Goal: Task Accomplishment & Management: Use online tool/utility

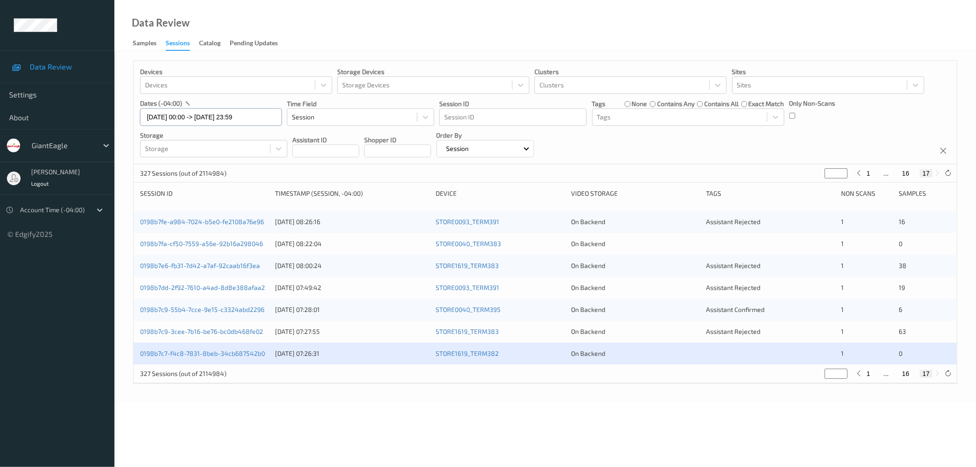
click at [209, 119] on input "17/08/2025 00:00 -> 17/08/2025 23:59" at bounding box center [211, 116] width 142 height 17
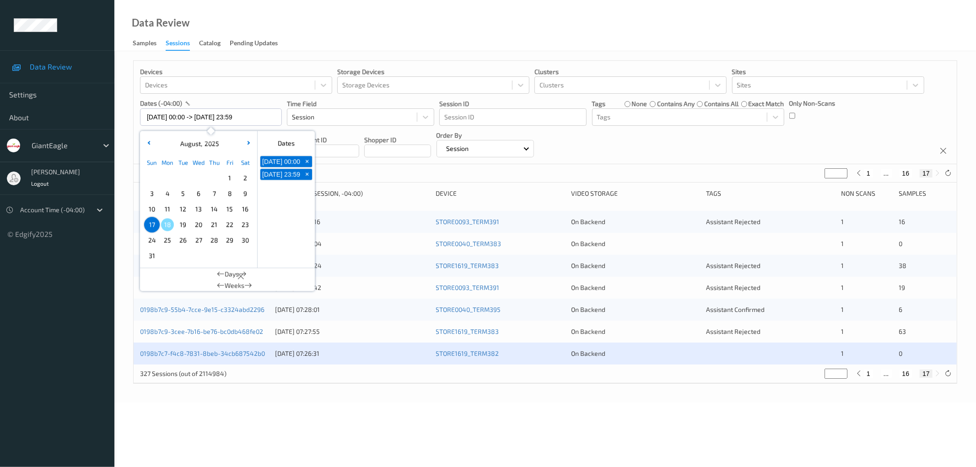
click at [153, 209] on span "10" at bounding box center [151, 209] width 13 height 13
type input "10/08/2025 00:00"
type input "*"
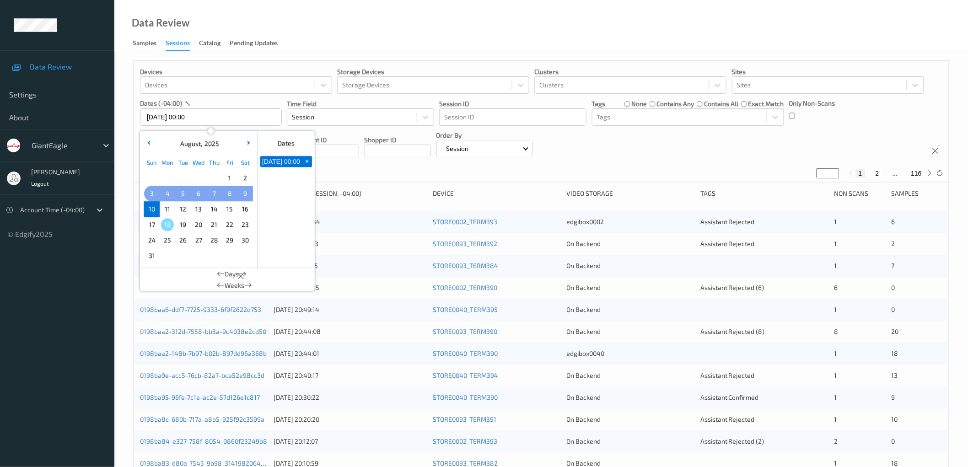
click at [152, 195] on span "3" at bounding box center [151, 193] width 13 height 13
type input "03/08/2025 00:00 -> 10/08/2025 23:59"
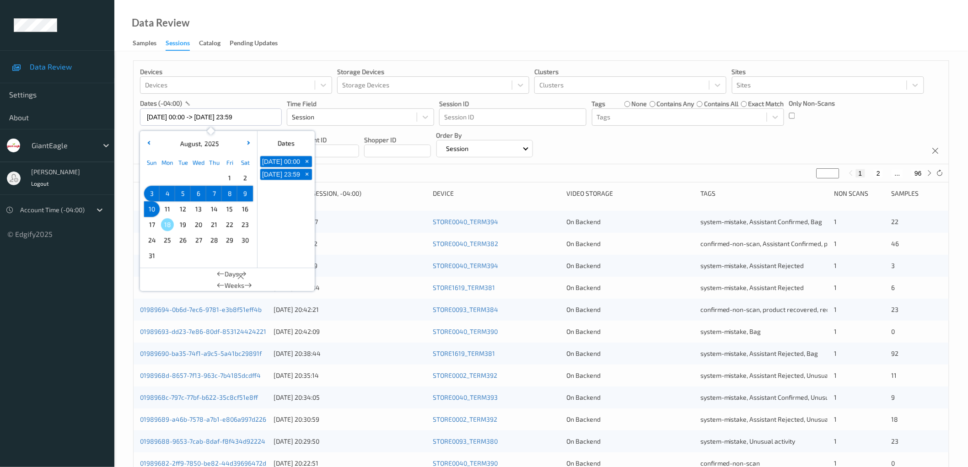
click at [673, 147] on div "Devices Devices Storage Devices Storage Devices Clusters Clusters Sites Sites d…" at bounding box center [541, 112] width 815 height 103
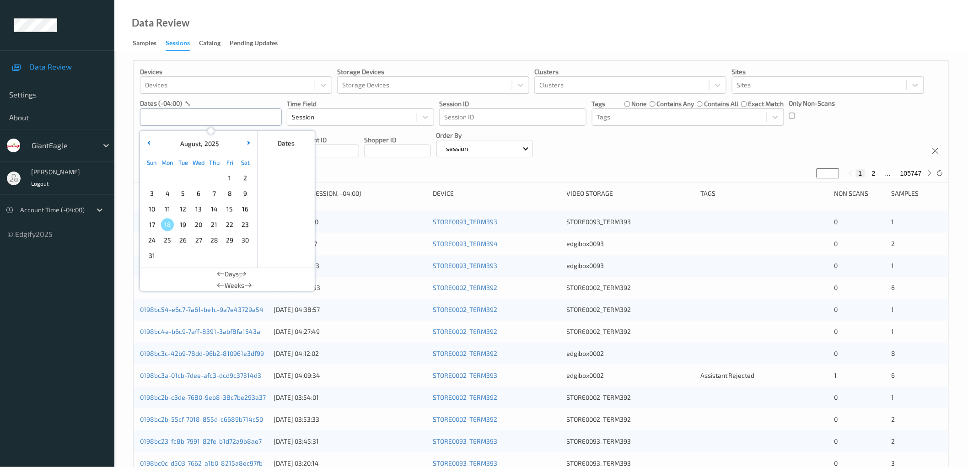
click at [194, 115] on input "text" at bounding box center [211, 116] width 142 height 17
click at [151, 193] on span "3" at bounding box center [151, 193] width 13 height 13
click at [152, 209] on span "10" at bounding box center [151, 209] width 13 height 13
type input "03/08/2025 00:00 -> 10/08/2025 23:59"
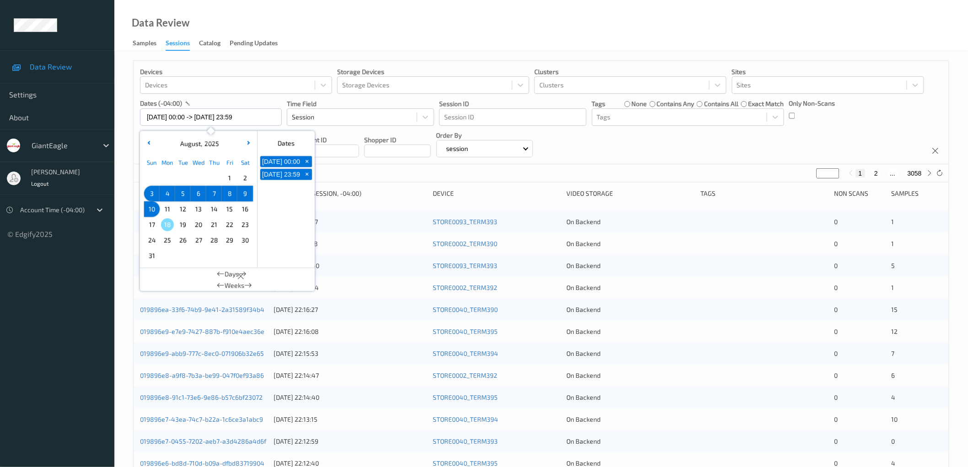
click at [687, 145] on div "Devices Devices Storage Devices Storage Devices Clusters Clusters Sites Sites d…" at bounding box center [541, 112] width 815 height 103
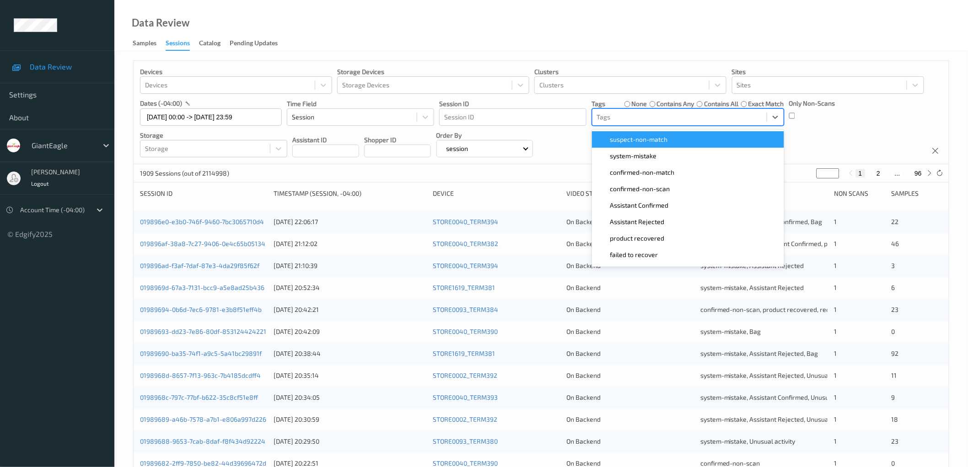
click at [619, 113] on div at bounding box center [679, 117] width 165 height 11
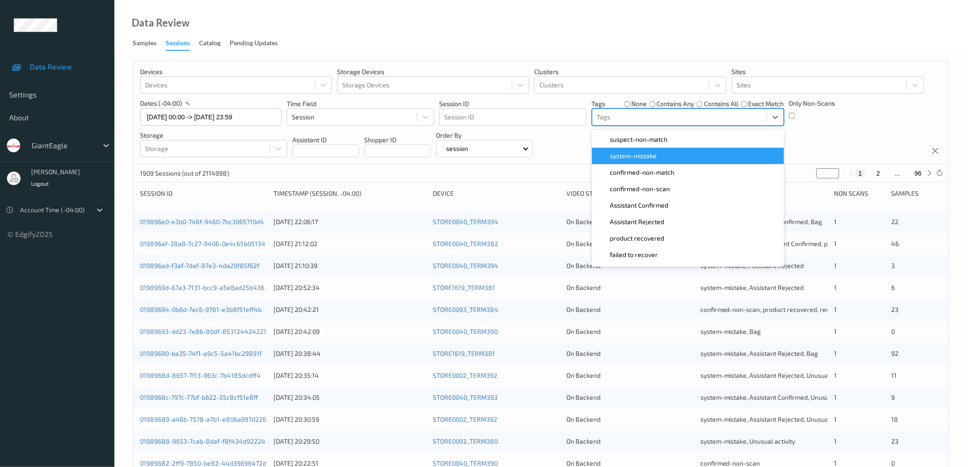
click at [627, 153] on span "system-mistake" at bounding box center [633, 155] width 47 height 9
click at [568, 133] on div "Devices Devices Storage Devices Storage Devices Clusters Clusters Sites Sites d…" at bounding box center [541, 112] width 815 height 103
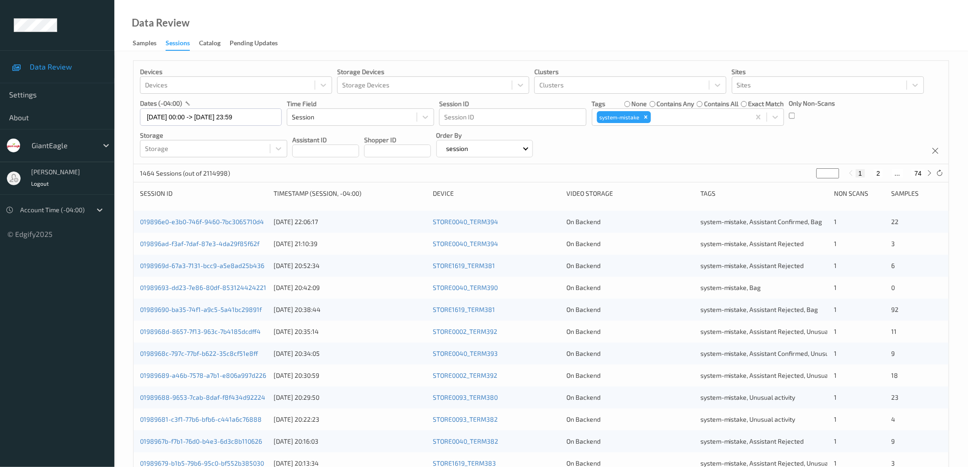
drag, startPoint x: 823, startPoint y: 175, endPoint x: 815, endPoint y: 175, distance: 8.2
click at [815, 175] on div "1464 Sessions (out of 2114998) * 1 2 ... 74" at bounding box center [541, 173] width 815 height 18
type input "*"
type input "**"
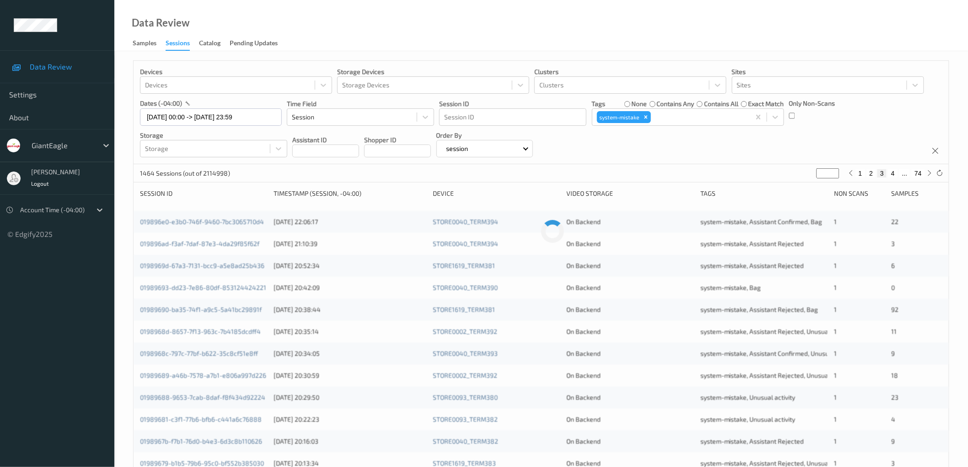
type input "**"
click at [747, 151] on div "Devices Devices Storage Devices Storage Devices Clusters Clusters Sites Sites d…" at bounding box center [541, 112] width 815 height 103
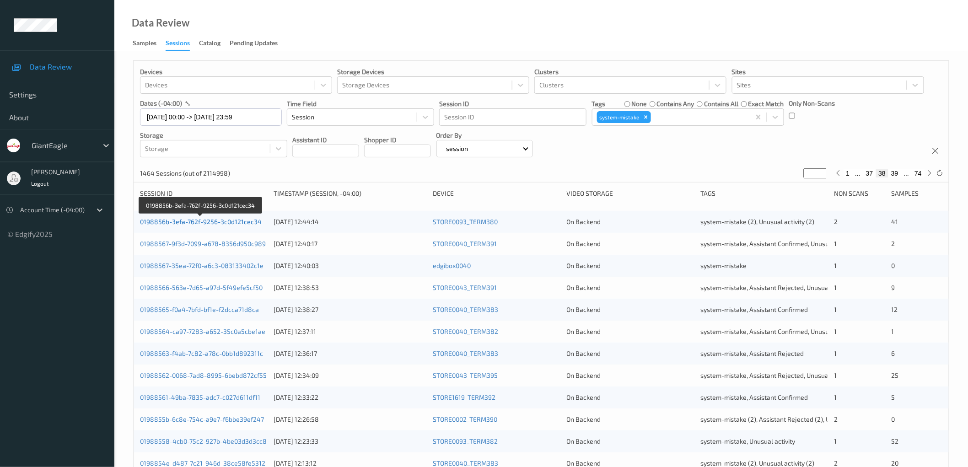
click at [223, 222] on link "0198856b-3efa-762f-9256-3c0d121cec34" at bounding box center [201, 222] width 122 height 8
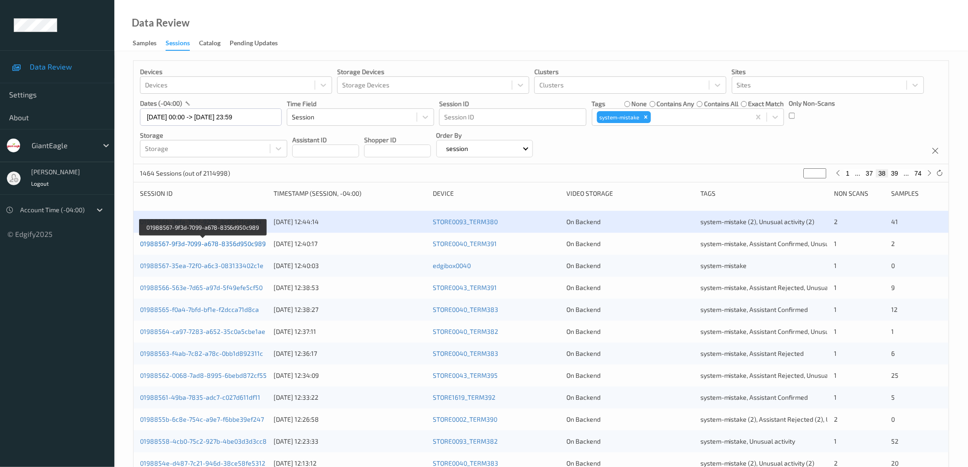
click at [215, 241] on link "01988567-9f3d-7099-a678-8356d950c989" at bounding box center [203, 244] width 126 height 8
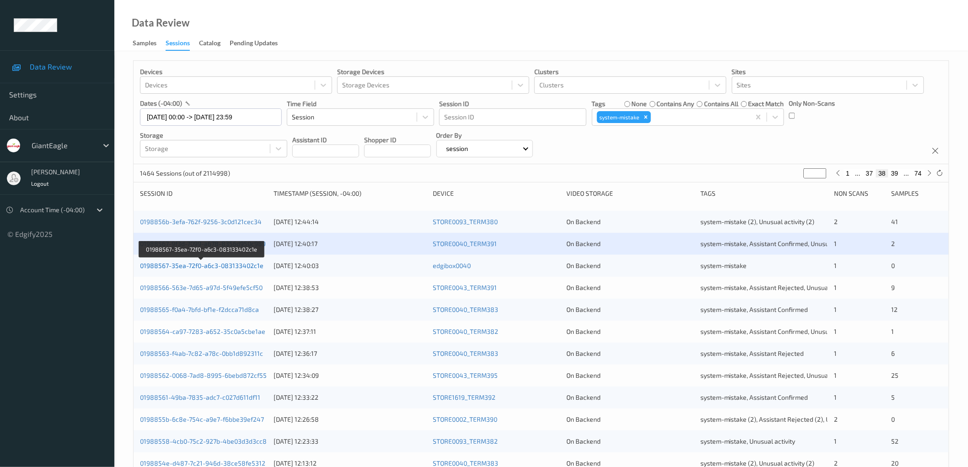
click at [215, 263] on link "01988567-35ea-72f0-a6c3-083133402c1e" at bounding box center [201, 266] width 123 height 8
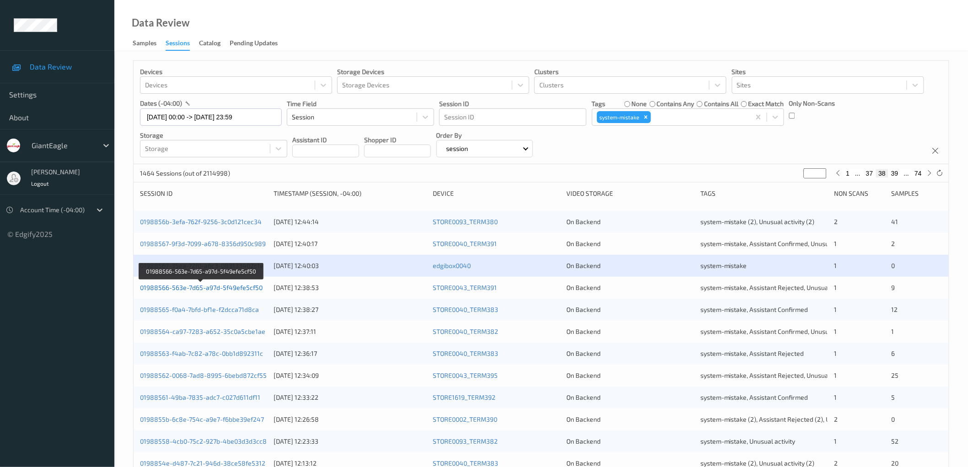
click at [212, 290] on link "01988566-563e-7d65-a97d-5f49efe5cf50" at bounding box center [201, 288] width 123 height 8
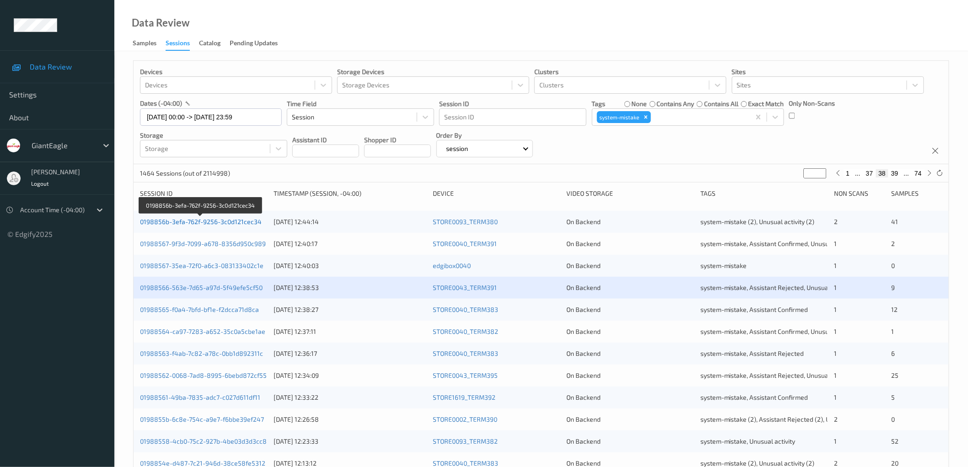
click at [234, 221] on link "0198856b-3efa-762f-9256-3c0d121cec34" at bounding box center [201, 222] width 122 height 8
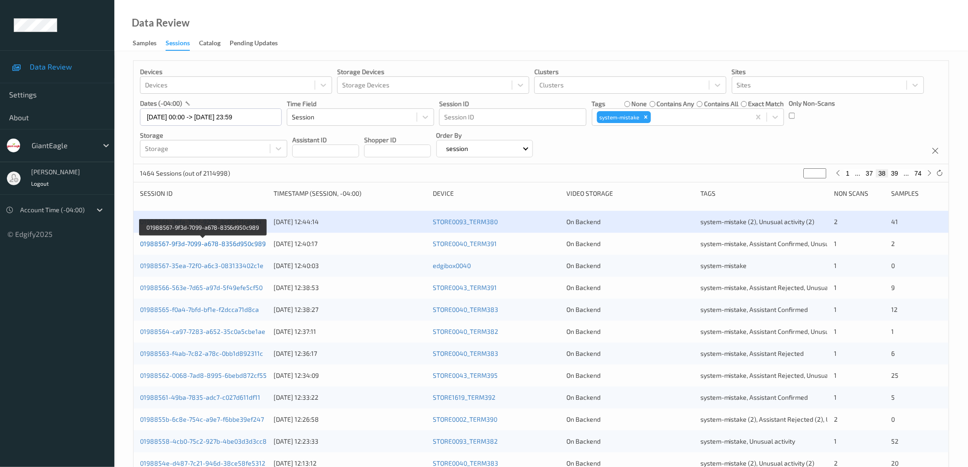
click at [230, 240] on link "01988567-9f3d-7099-a678-8356d950c989" at bounding box center [203, 244] width 126 height 8
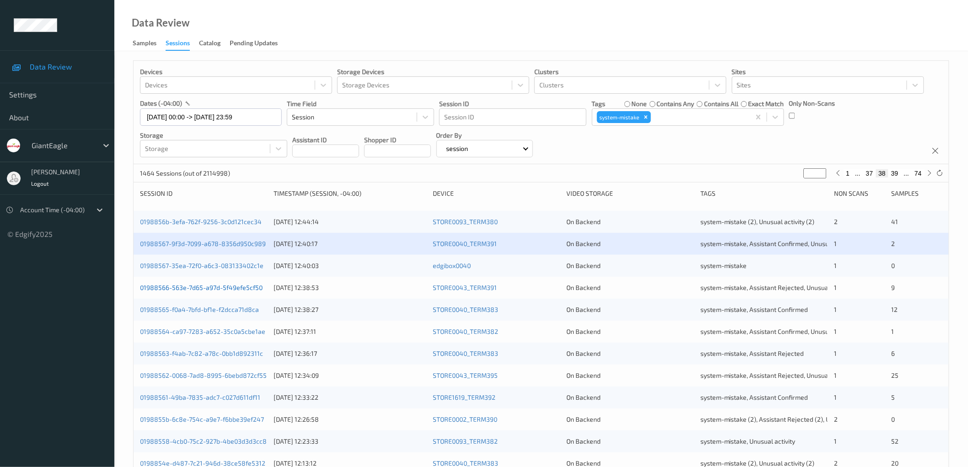
click at [225, 267] on link "01988567-35ea-72f0-a6c3-083133402c1e" at bounding box center [201, 266] width 123 height 8
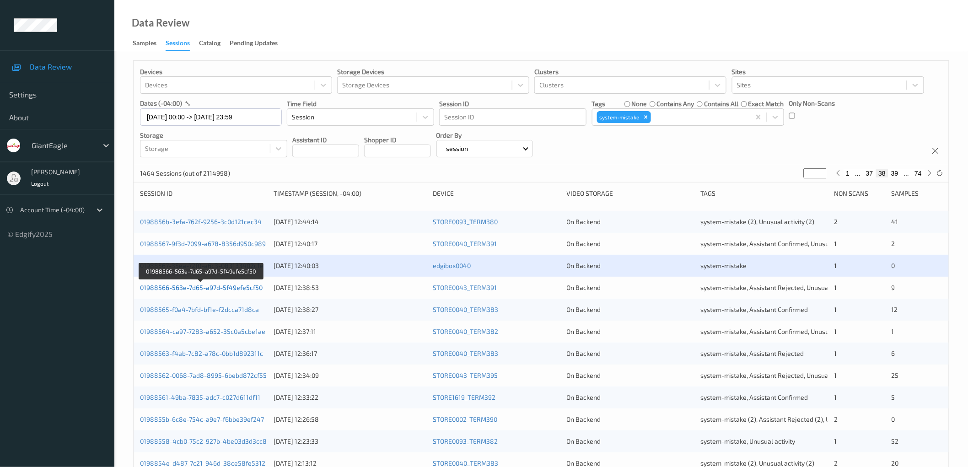
click at [221, 286] on link "01988566-563e-7d65-a97d-5f49efe5cf50" at bounding box center [201, 288] width 123 height 8
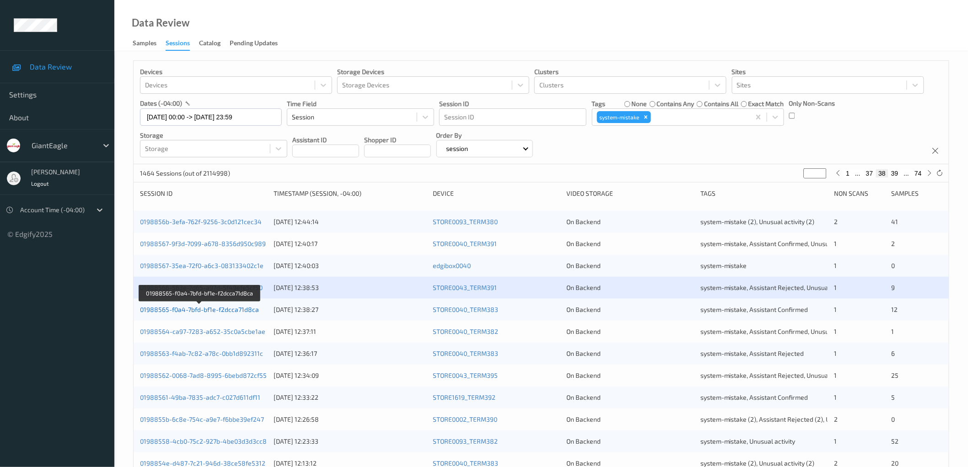
click at [215, 311] on link "01988565-f0a4-7bfd-bf1e-f2dcca71d8ca" at bounding box center [199, 310] width 119 height 8
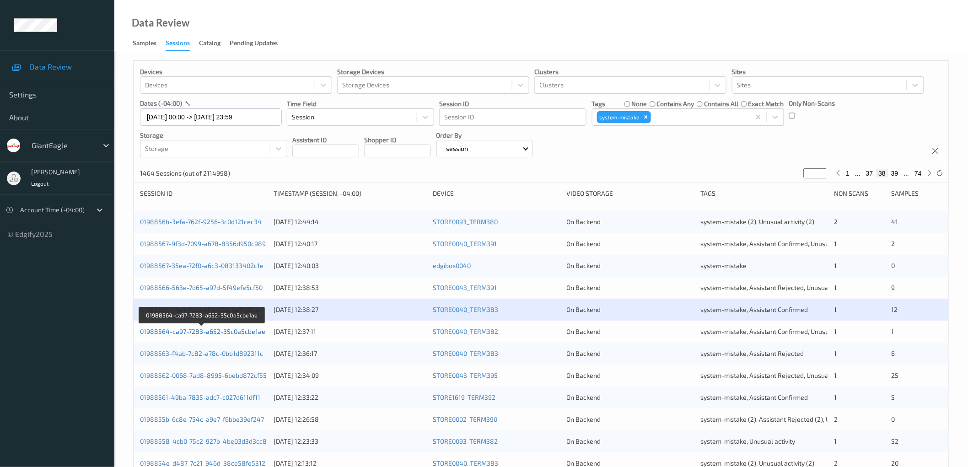
click at [215, 331] on link "01988564-ca97-7283-a652-35c0a5cbe1ae" at bounding box center [202, 331] width 125 height 8
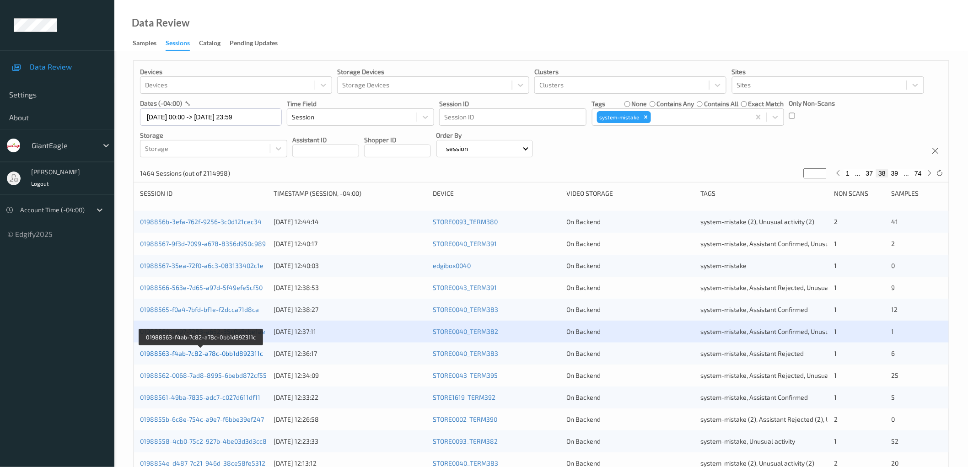
click at [217, 352] on link "01988563-f4ab-7c82-a78c-0bb1d892311c" at bounding box center [201, 353] width 123 height 8
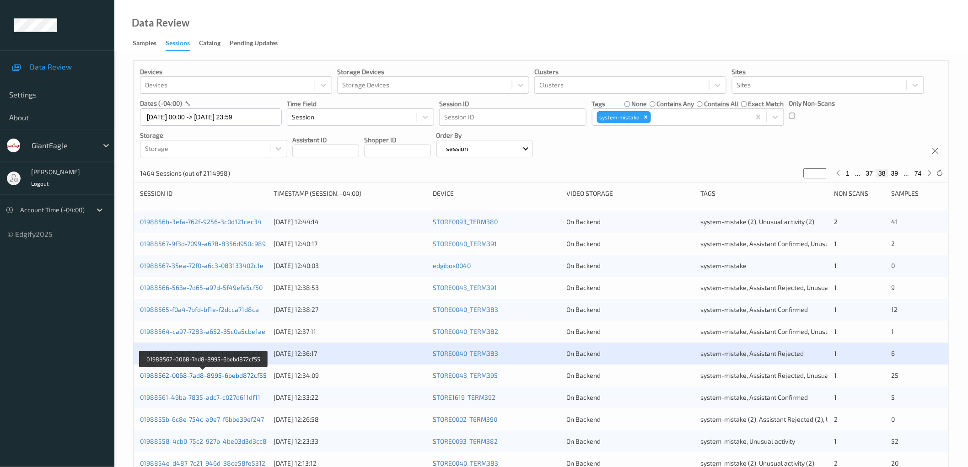
click at [214, 378] on link "01988562-0068-7ad8-8995-6bebd872cf55" at bounding box center [203, 375] width 127 height 8
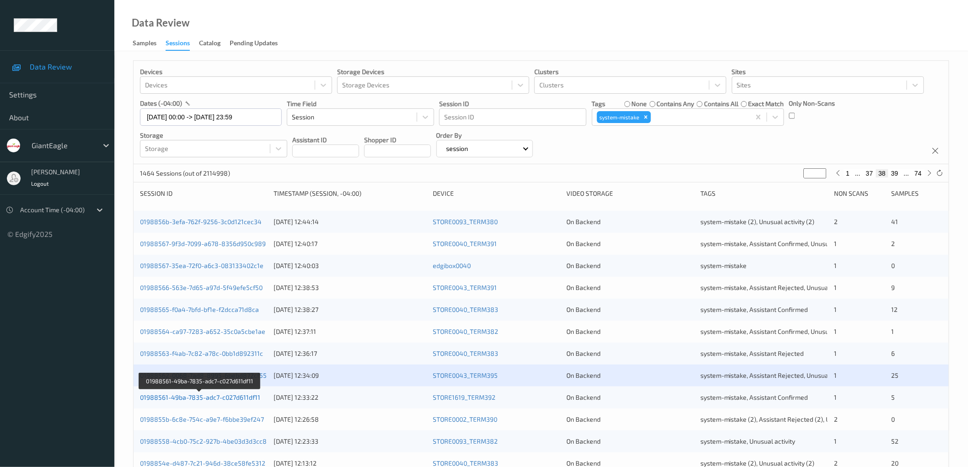
click at [214, 396] on link "01988561-49ba-7835-adc7-c027d611df11" at bounding box center [200, 397] width 120 height 8
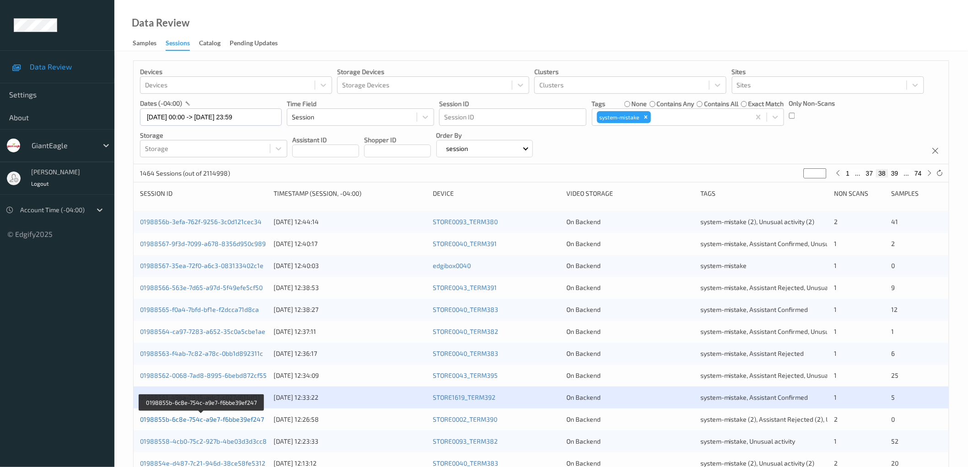
click at [216, 417] on link "0198855b-6c8e-754c-a9e7-f6bbe39ef247" at bounding box center [202, 419] width 124 height 8
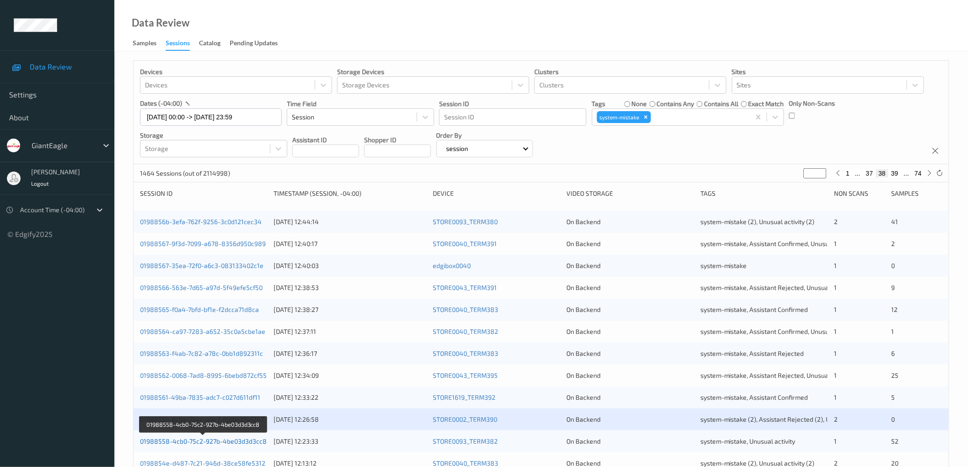
click at [215, 441] on link "01988558-4cb0-75c2-927b-4be03d3d3cc8" at bounding box center [203, 441] width 127 height 8
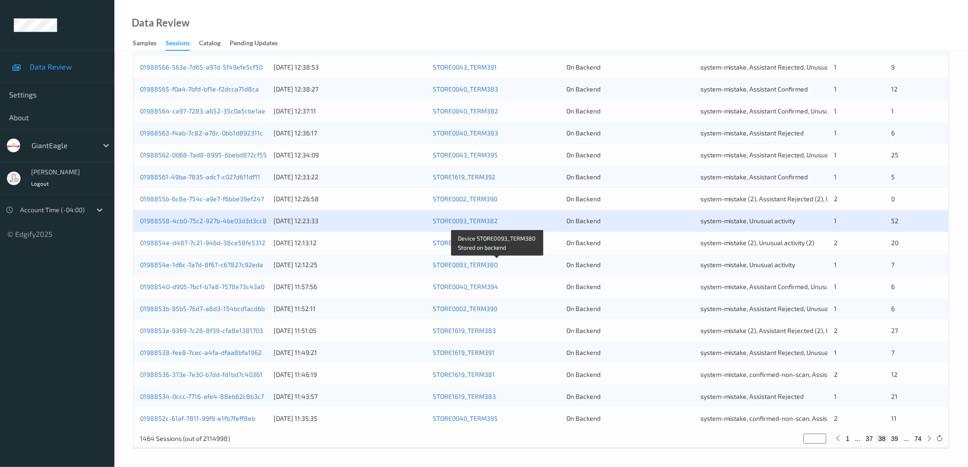
scroll to position [221, 0]
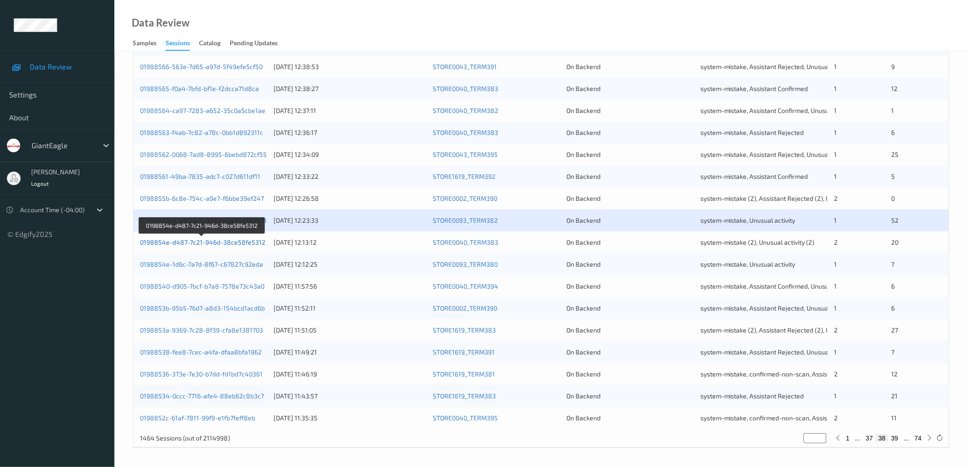
click at [249, 241] on link "0198854e-d487-7c21-946d-38ce58fe5312" at bounding box center [202, 242] width 125 height 8
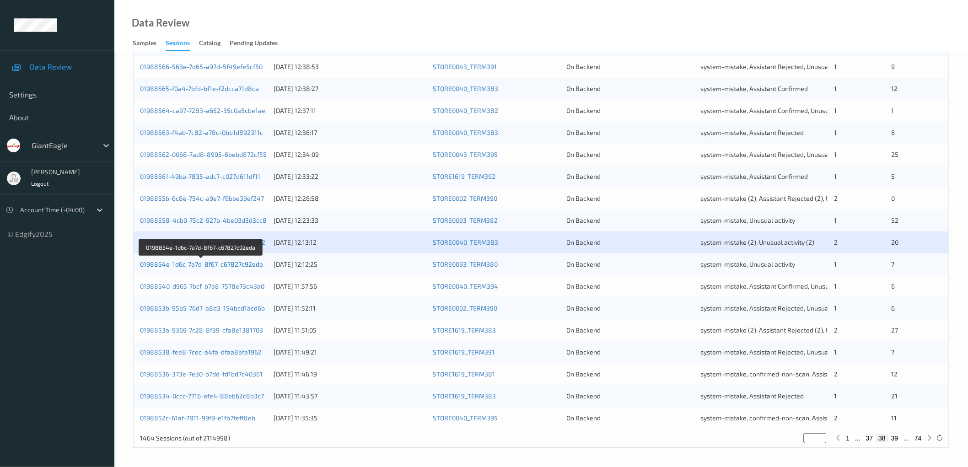
click at [245, 263] on link "0198854e-1d6c-7a7d-8f67-c67827c92eda" at bounding box center [201, 264] width 123 height 8
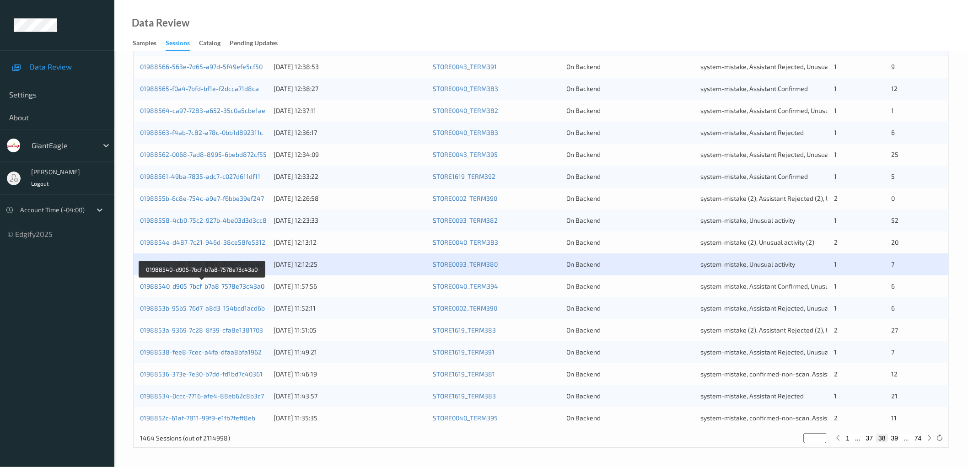
click at [241, 285] on link "01988540-d905-7bcf-b7a8-7578e73c43a0" at bounding box center [202, 286] width 124 height 8
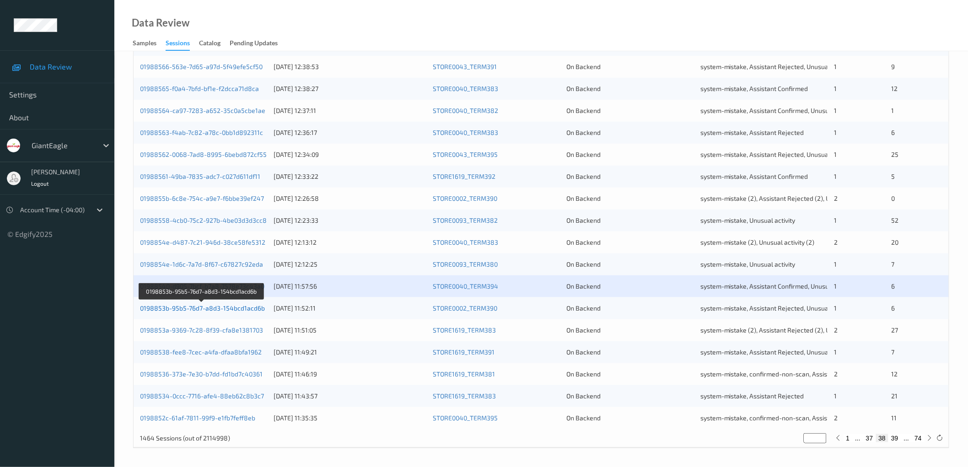
click at [241, 307] on link "0198853b-95b5-76d7-a8d3-154bcd1acd6b" at bounding box center [202, 308] width 125 height 8
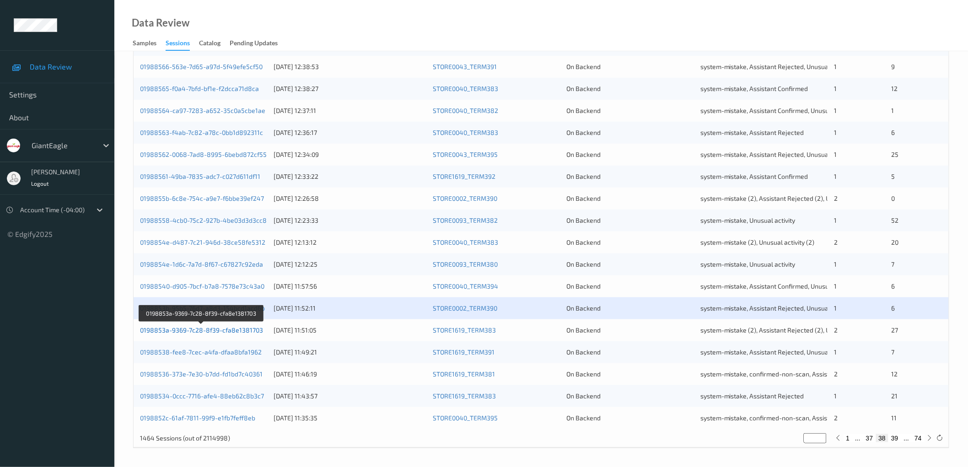
click at [241, 330] on link "0198853a-9369-7c28-8f39-cfa8e1381703" at bounding box center [201, 330] width 123 height 8
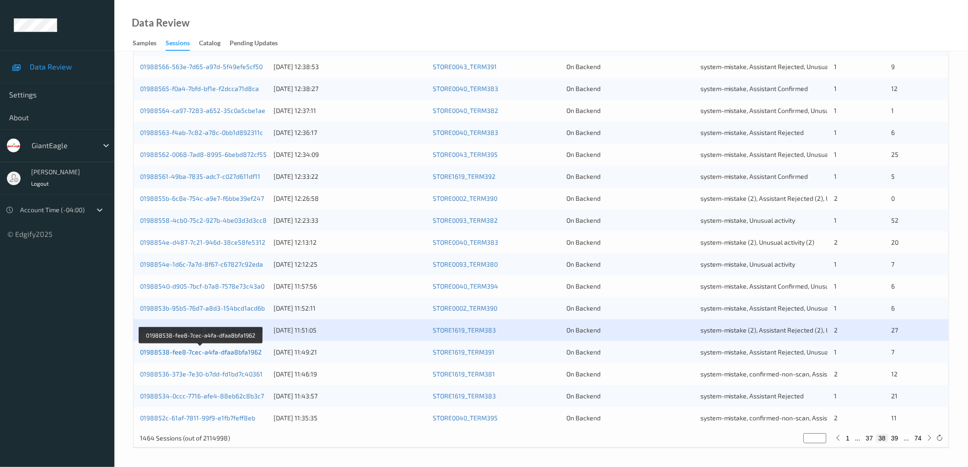
click at [237, 351] on link "01988538-fee8-7cec-a4fa-dfaa8bfa1962" at bounding box center [201, 352] width 122 height 8
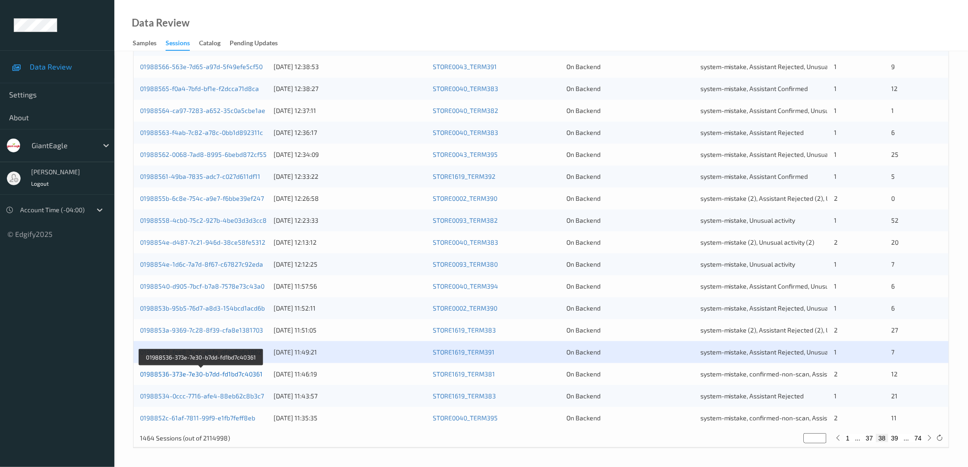
click at [234, 371] on link "01988536-373e-7e30-b7dd-fd1bd7c40361" at bounding box center [201, 374] width 123 height 8
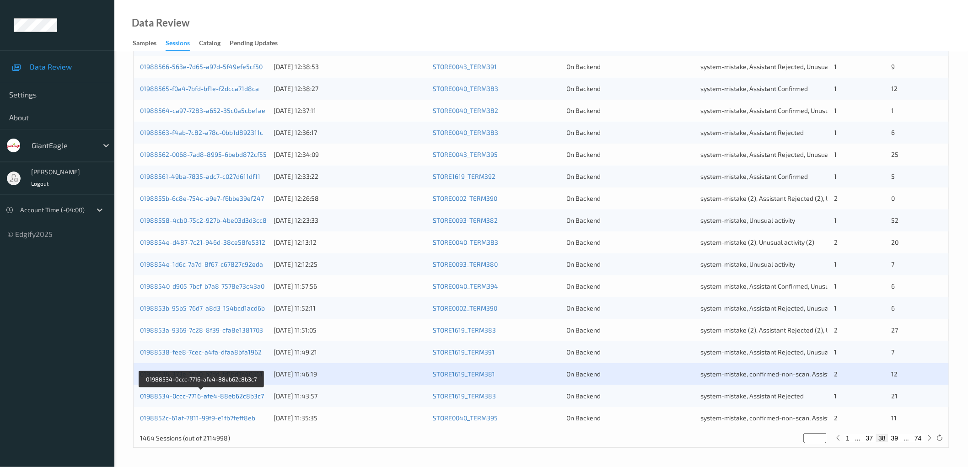
click at [226, 394] on link "01988534-0ccc-7716-afe4-88eb62c8b3c7" at bounding box center [202, 396] width 124 height 8
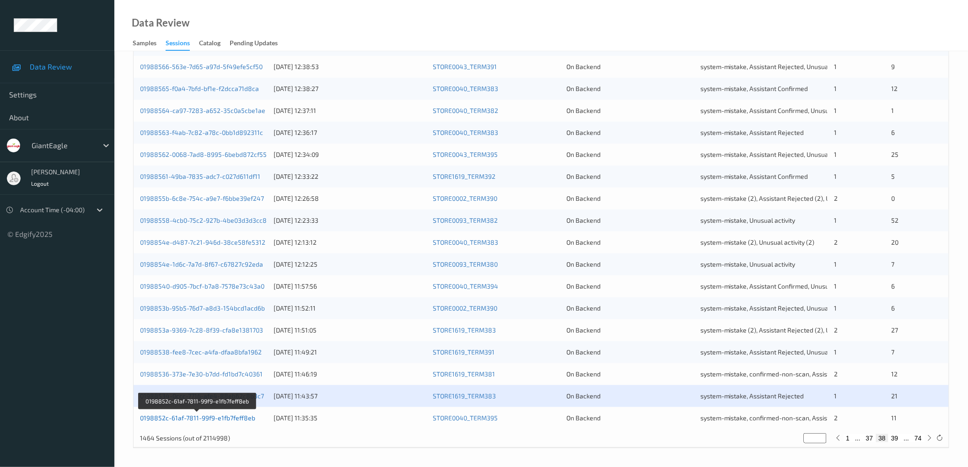
click at [227, 417] on link "0198852c-61af-7811-99f9-e1fb7feff8eb" at bounding box center [197, 418] width 115 height 8
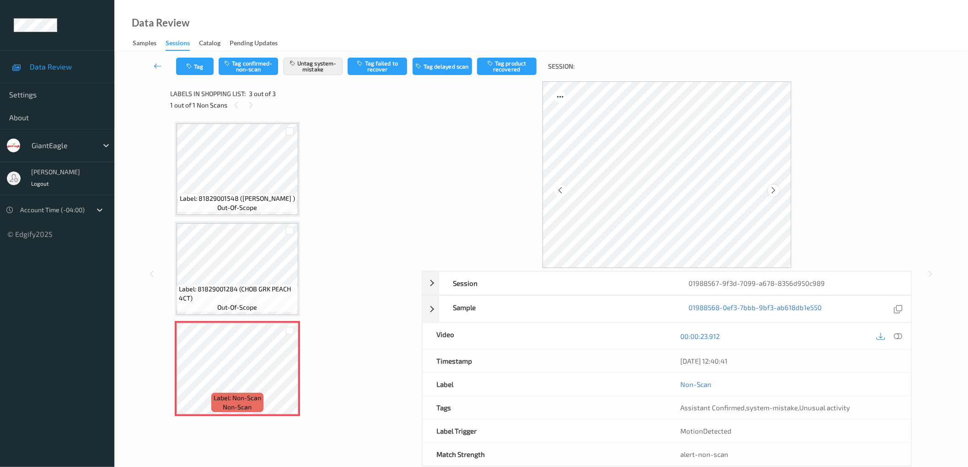
click at [772, 189] on icon at bounding box center [774, 190] width 8 height 8
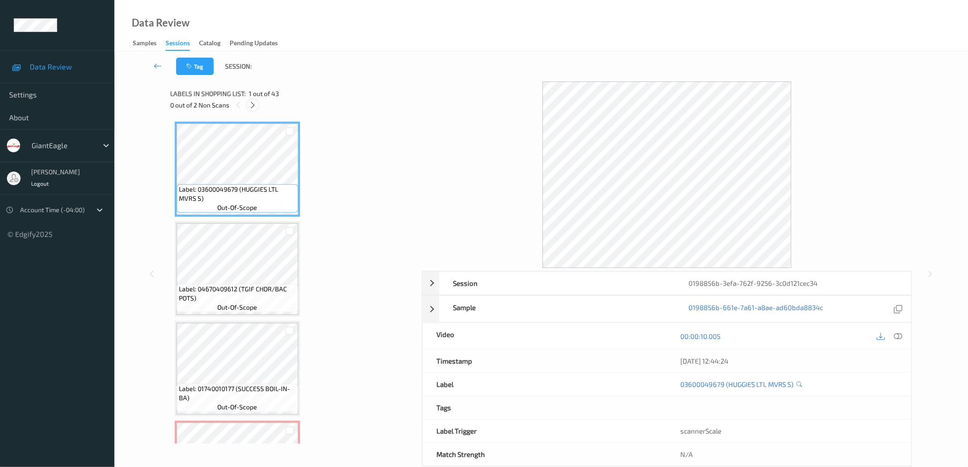
click at [254, 102] on icon at bounding box center [253, 105] width 8 height 8
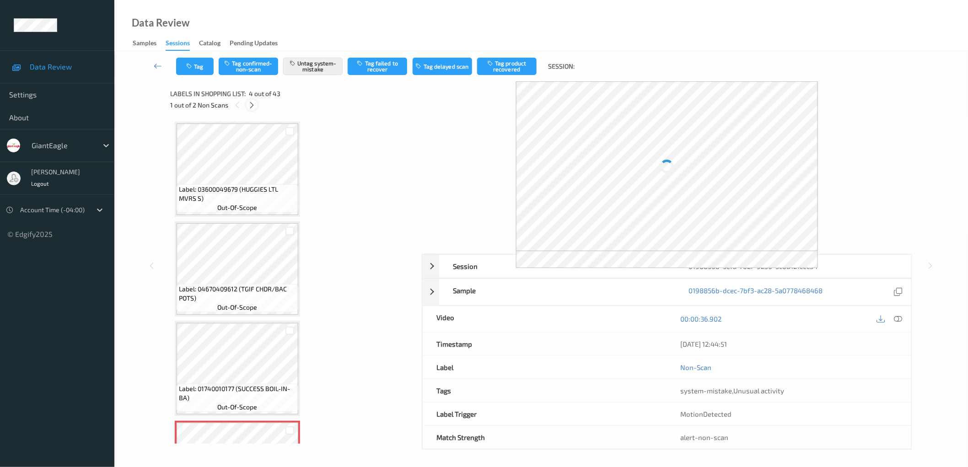
scroll to position [203, 0]
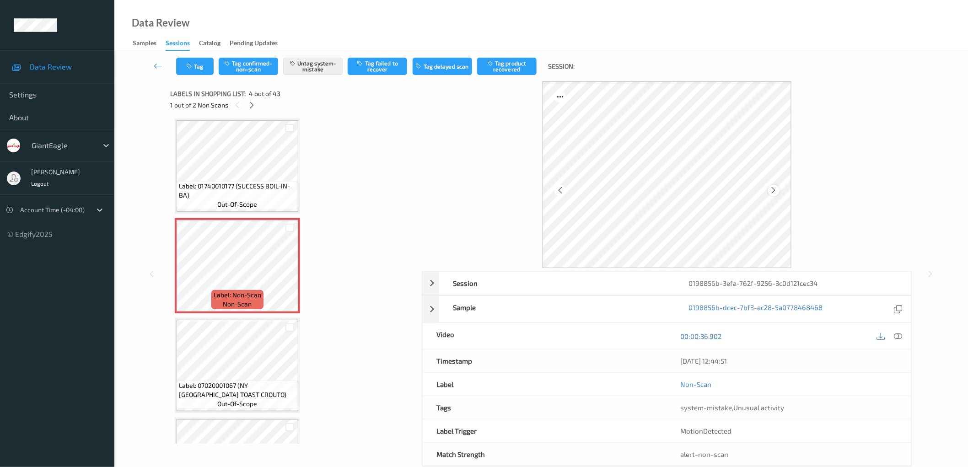
click at [771, 189] on icon at bounding box center [774, 190] width 8 height 8
click at [255, 104] on icon at bounding box center [252, 105] width 8 height 8
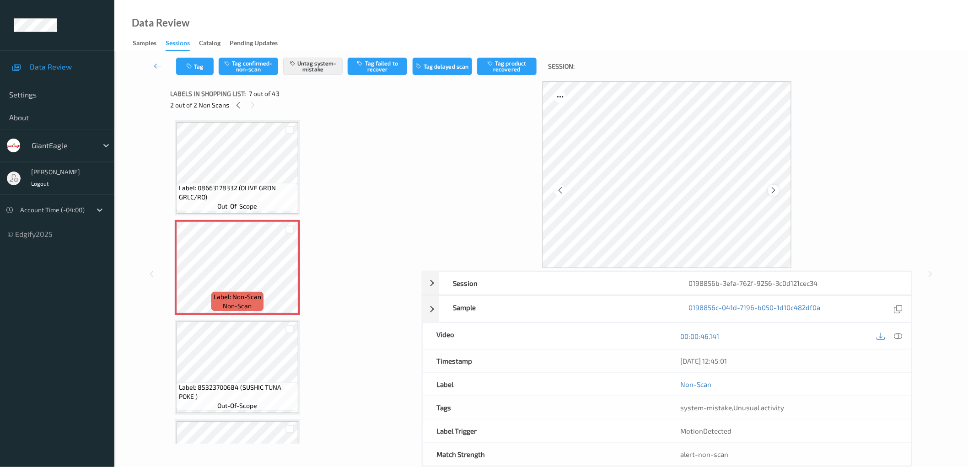
click at [774, 189] on icon at bounding box center [774, 190] width 8 height 8
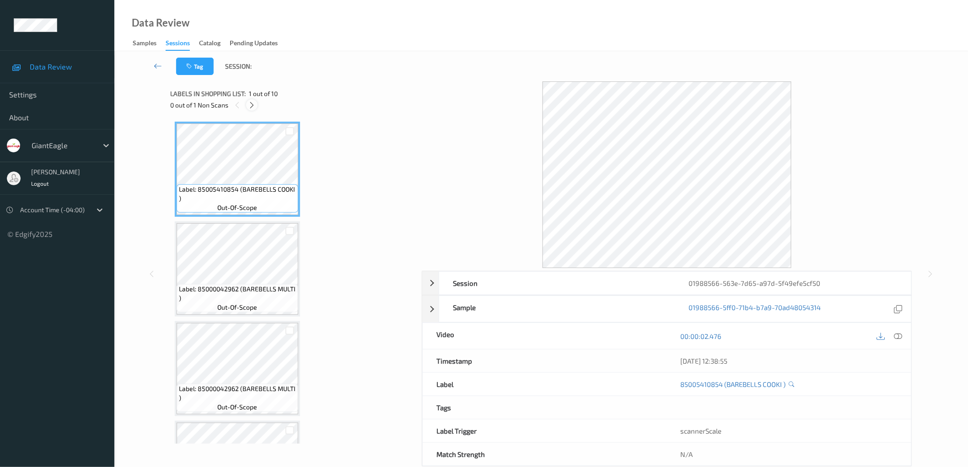
click at [252, 102] on icon at bounding box center [252, 105] width 8 height 8
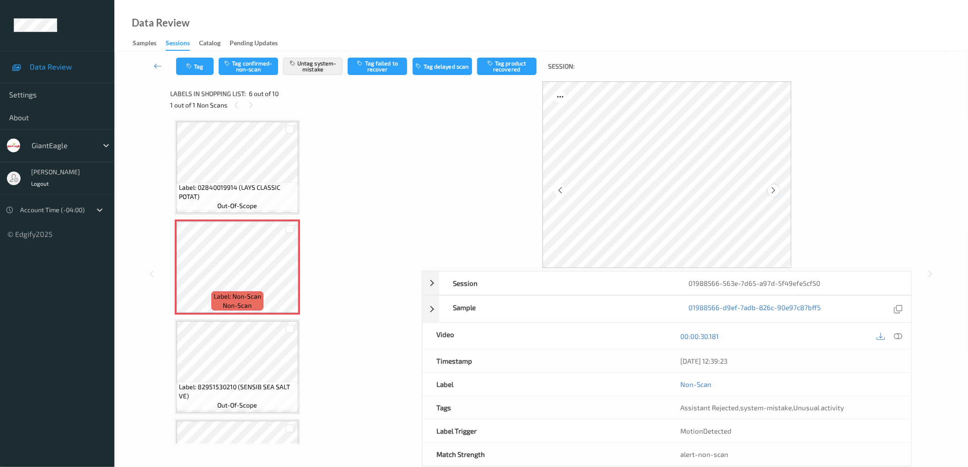
click at [773, 189] on icon at bounding box center [774, 190] width 8 height 8
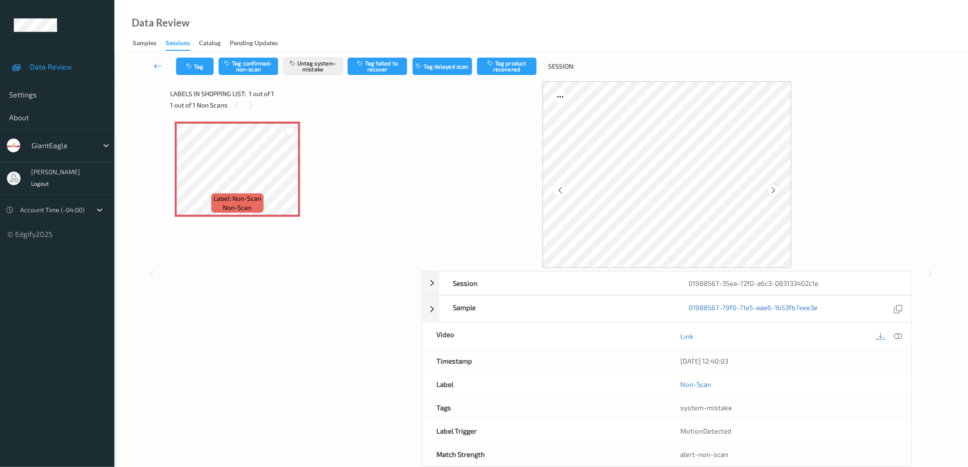
click at [774, 188] on icon at bounding box center [774, 190] width 8 height 8
click at [192, 59] on button "Tag" at bounding box center [195, 66] width 38 height 17
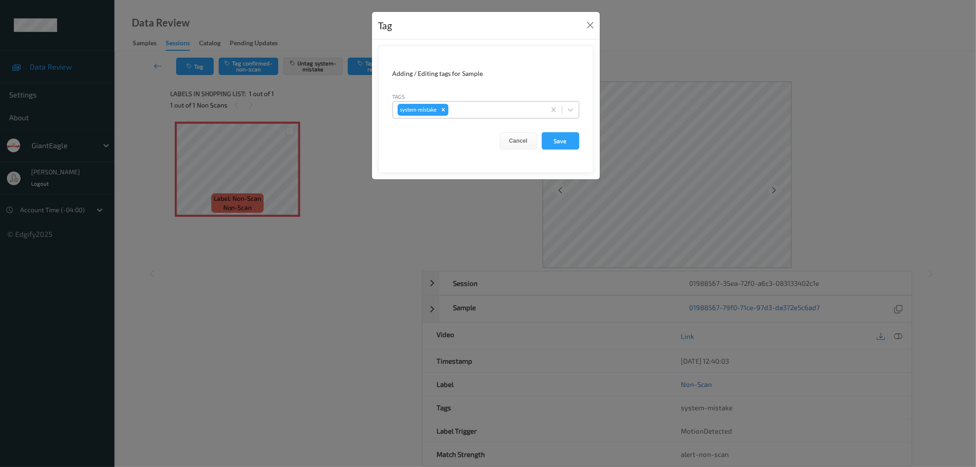
click at [488, 102] on div "system-mistake" at bounding box center [469, 110] width 152 height 16
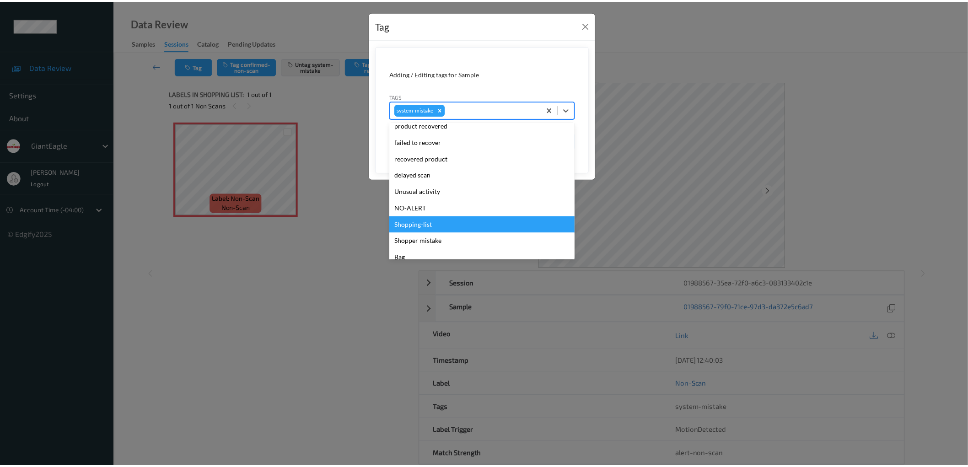
scroll to position [97, 0]
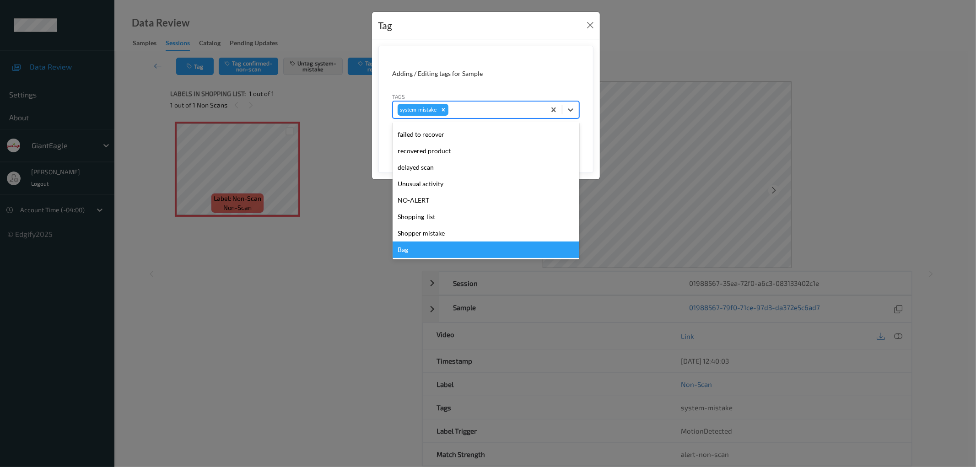
click at [425, 248] on div "Bag" at bounding box center [485, 249] width 187 height 16
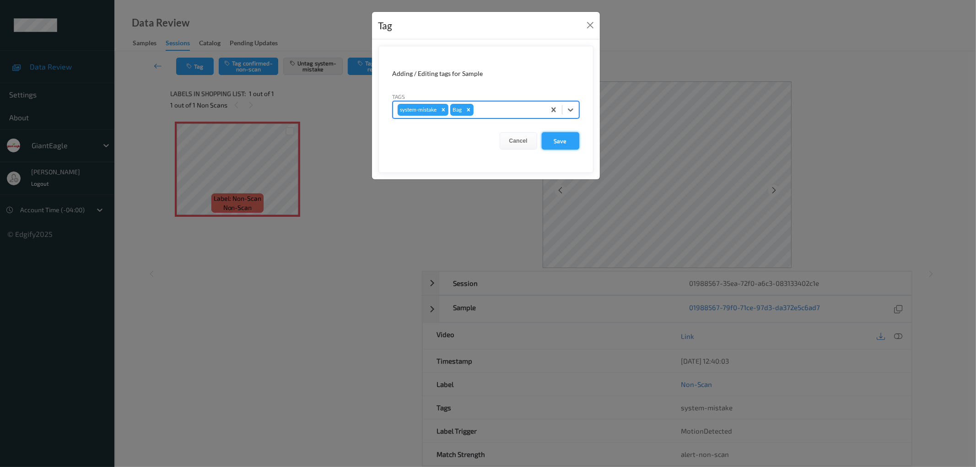
click at [568, 142] on button "Save" at bounding box center [561, 140] width 38 height 17
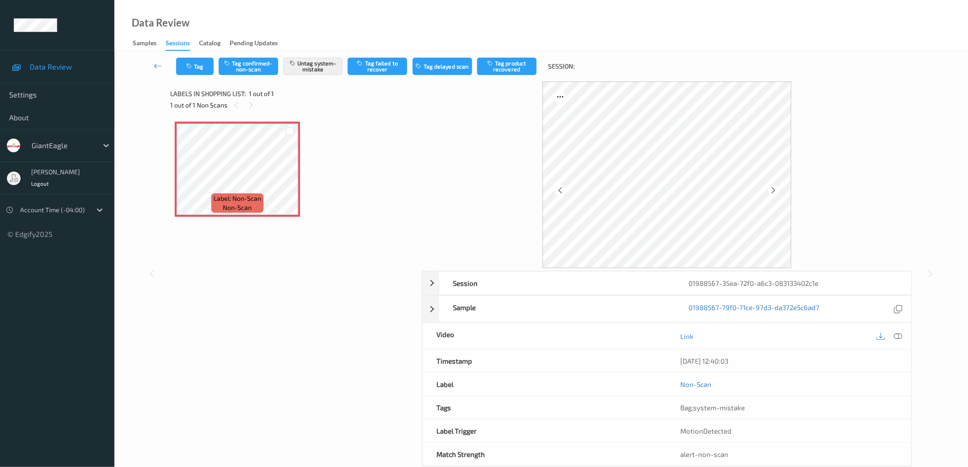
click at [366, 215] on div "Label: Non-Scan non-scan Label: Non-Scan non-scan Label: Non-Scan non-scan" at bounding box center [293, 169] width 236 height 95
click at [383, 177] on div "Label: Non-Scan non-scan Label: Non-Scan non-scan Label: Non-Scan non-scan" at bounding box center [293, 169] width 236 height 95
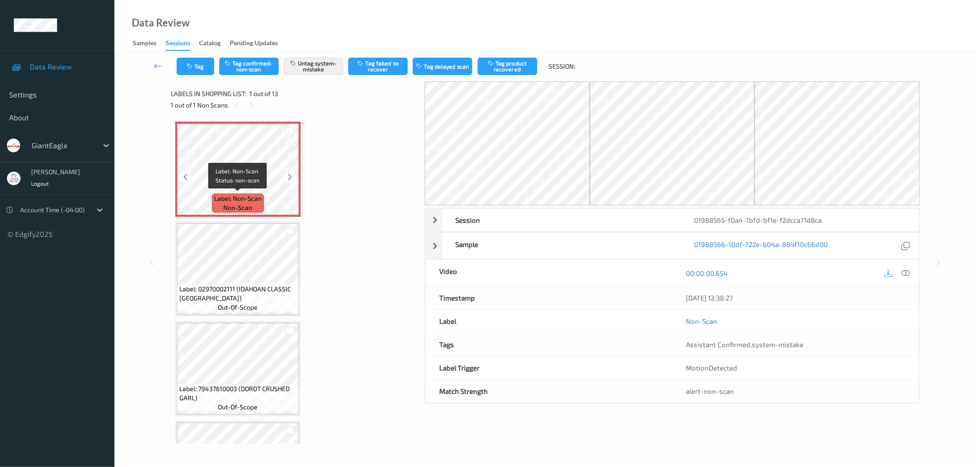
click at [238, 195] on span "Label: Non-Scan" at bounding box center [238, 198] width 48 height 9
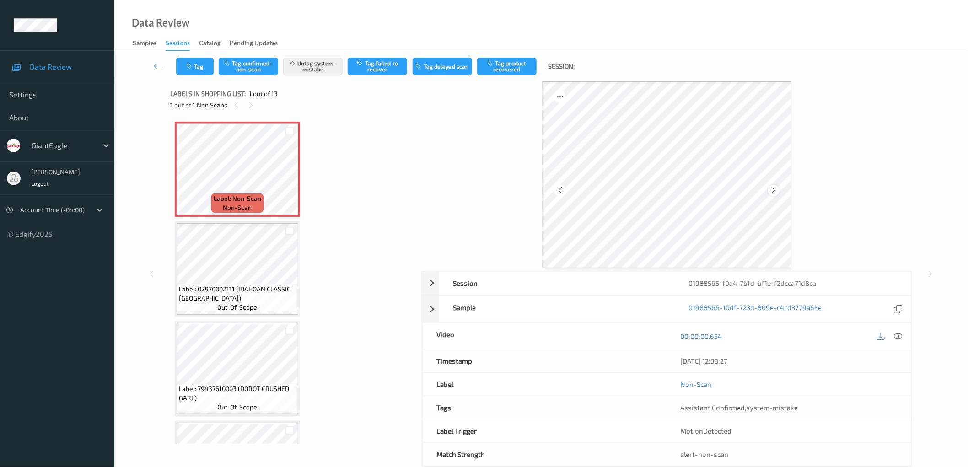
click at [776, 189] on icon at bounding box center [774, 190] width 8 height 8
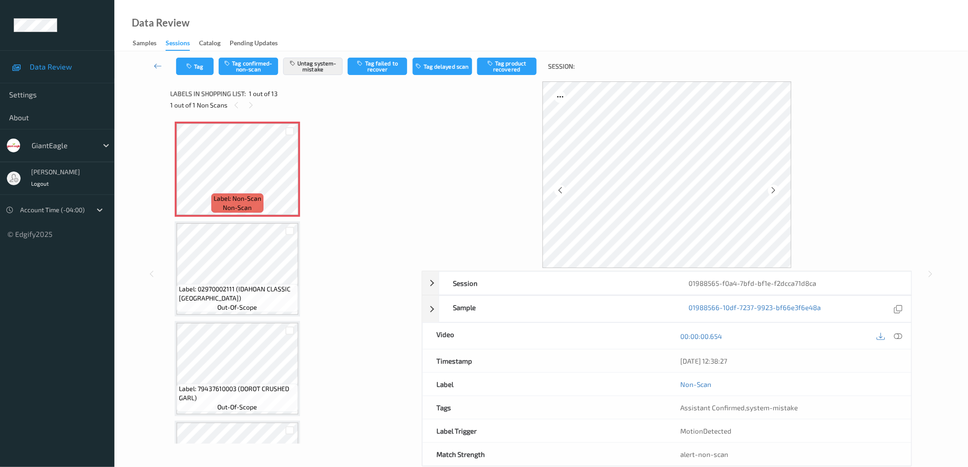
click at [776, 189] on icon at bounding box center [774, 190] width 8 height 8
click at [772, 189] on icon at bounding box center [774, 190] width 8 height 8
click at [250, 105] on icon at bounding box center [251, 105] width 8 height 8
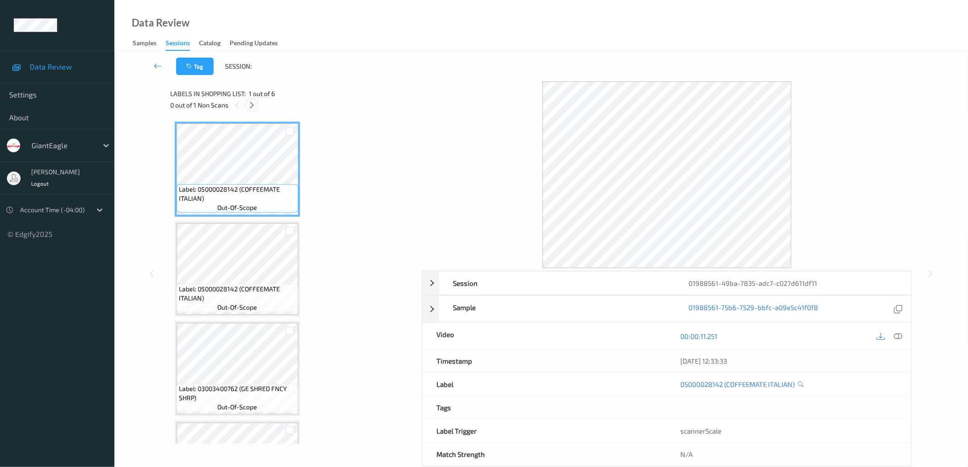
click at [250, 103] on icon at bounding box center [252, 105] width 8 height 8
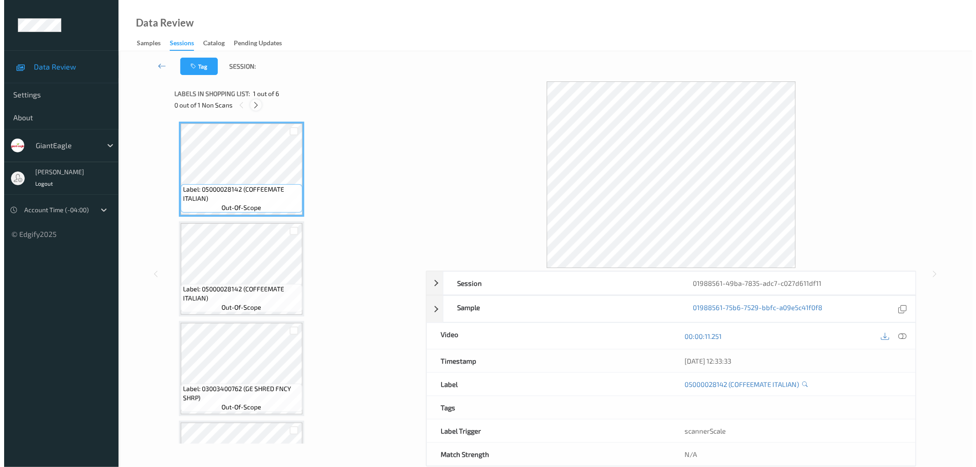
scroll to position [272, 0]
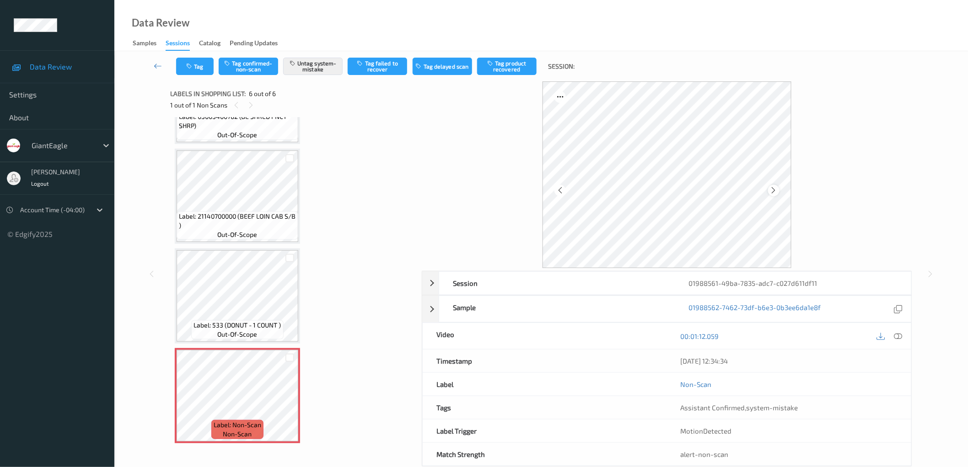
click at [776, 192] on icon at bounding box center [774, 190] width 8 height 8
click at [186, 66] on icon "button" at bounding box center [190, 66] width 8 height 6
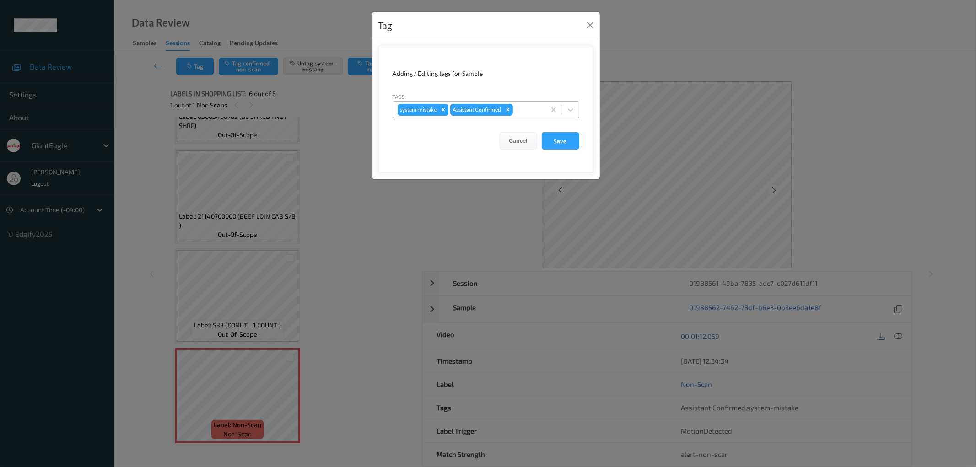
click at [525, 106] on div at bounding box center [528, 109] width 26 height 11
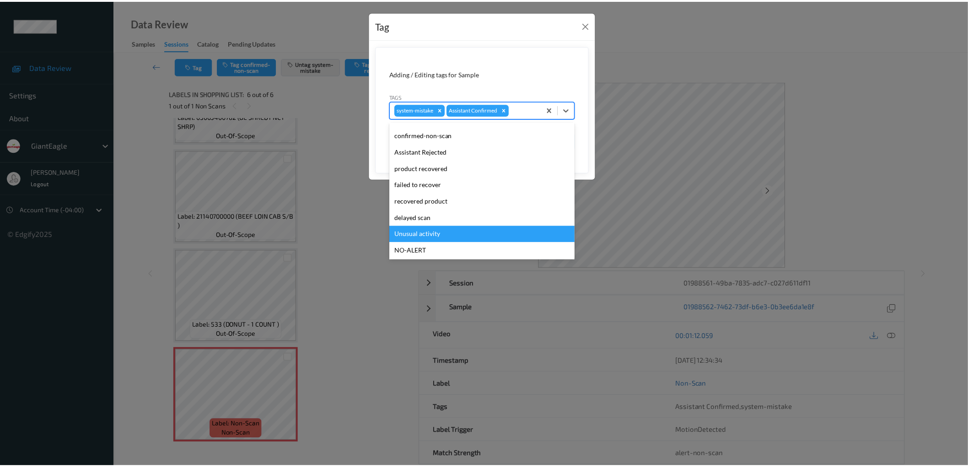
scroll to position [80, 0]
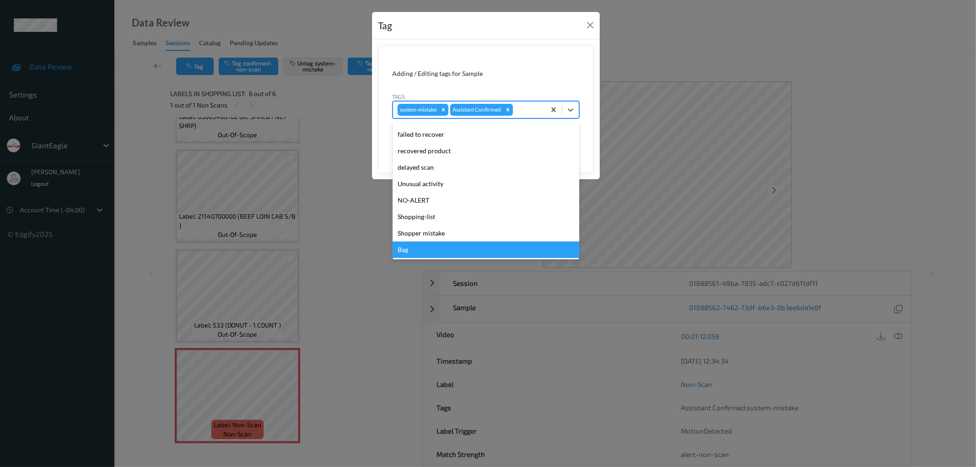
click at [415, 244] on div "Bag" at bounding box center [485, 249] width 187 height 16
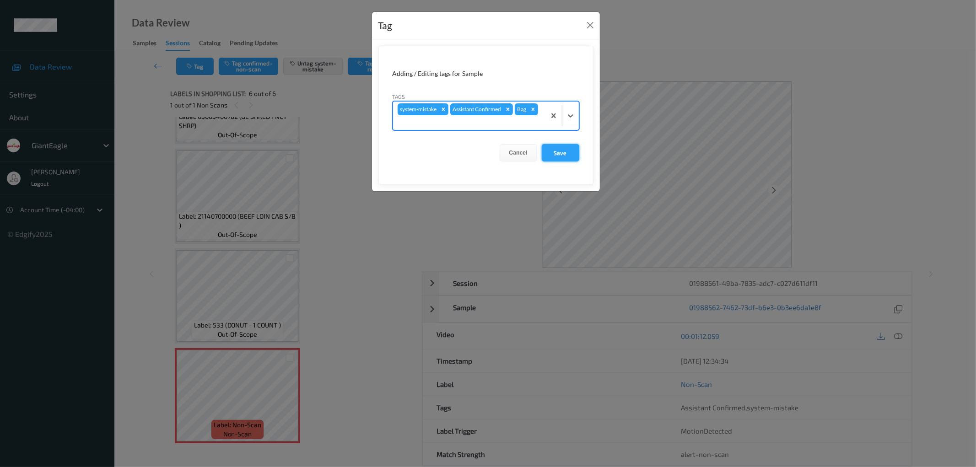
click at [563, 154] on button "Save" at bounding box center [561, 152] width 38 height 17
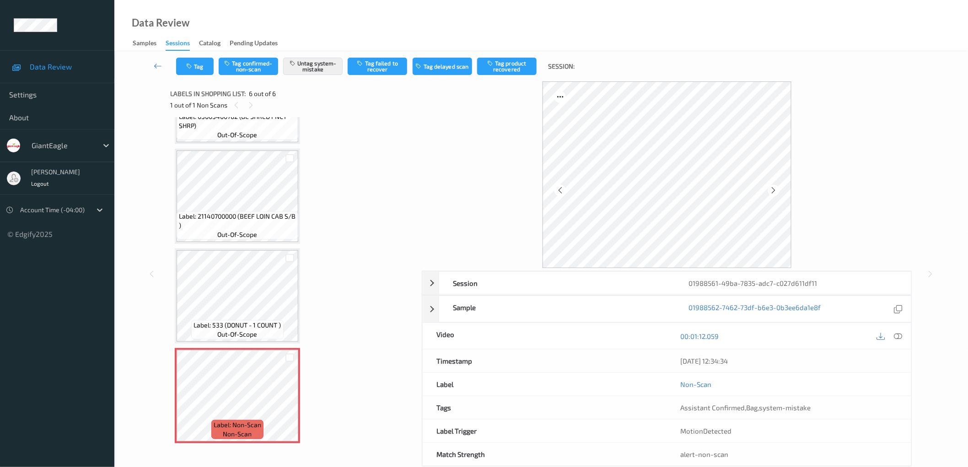
click at [344, 215] on div "Label: 05000028142 (COFFEEMATE ITALIAN) out-of-scope Label: 05000028142 (COFFEE…" at bounding box center [293, 147] width 236 height 594
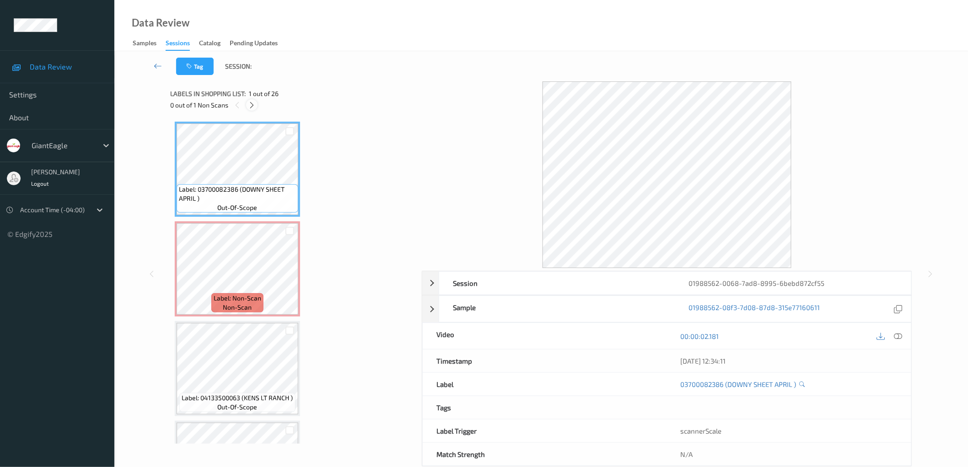
click at [252, 102] on icon at bounding box center [252, 105] width 8 height 8
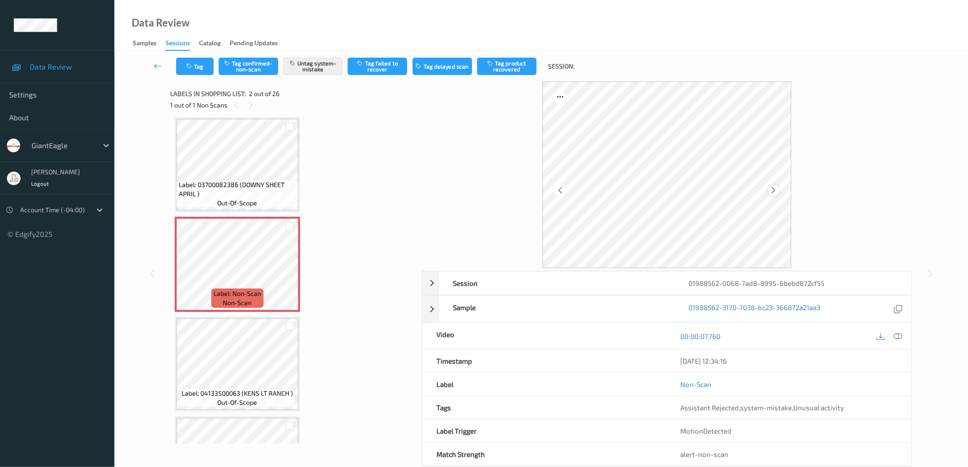
click at [775, 190] on icon at bounding box center [774, 190] width 8 height 8
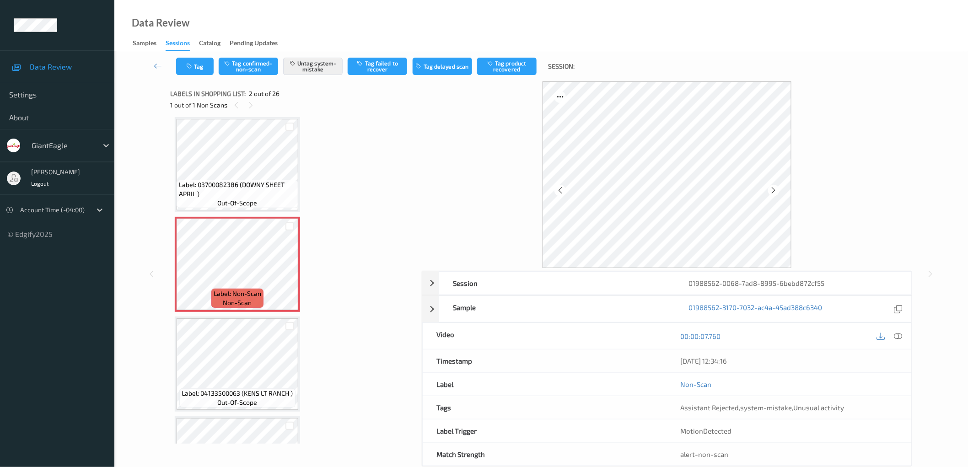
click at [775, 190] on icon at bounding box center [774, 190] width 8 height 8
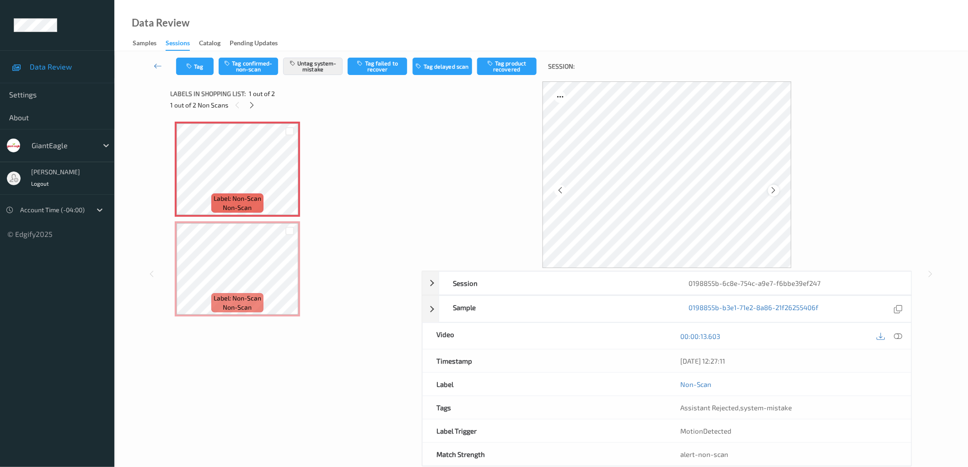
click at [771, 188] on icon at bounding box center [774, 190] width 8 height 8
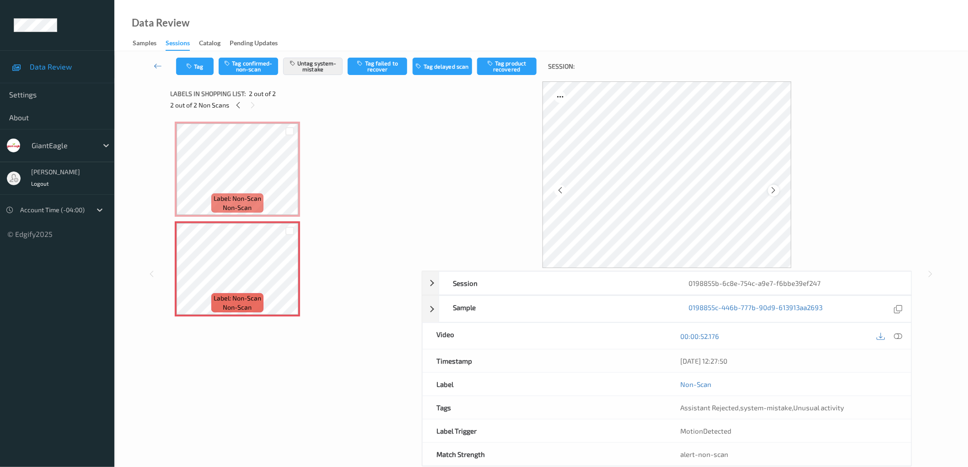
click at [772, 189] on icon at bounding box center [774, 190] width 8 height 8
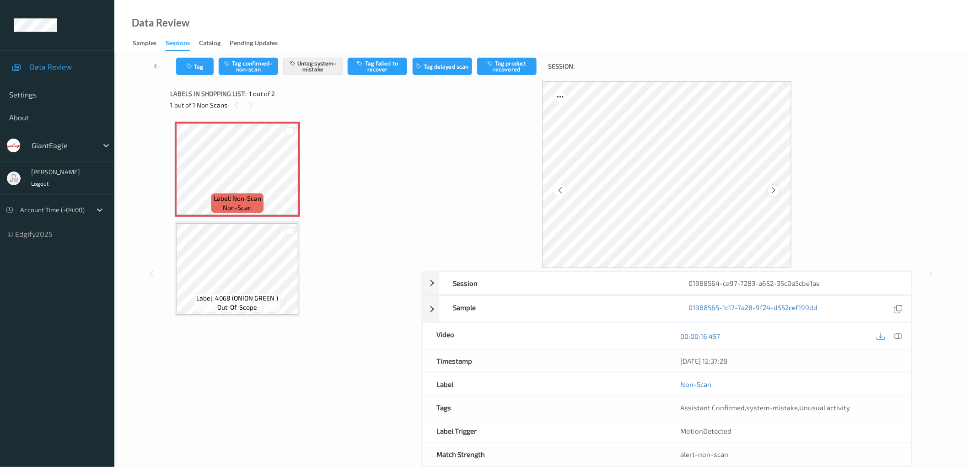
click at [774, 190] on icon at bounding box center [774, 190] width 8 height 8
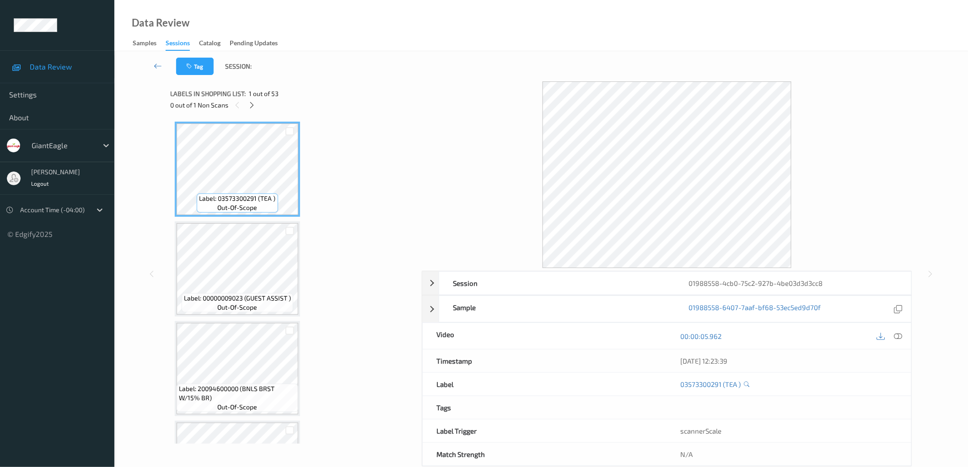
click at [250, 104] on icon at bounding box center [252, 105] width 8 height 8
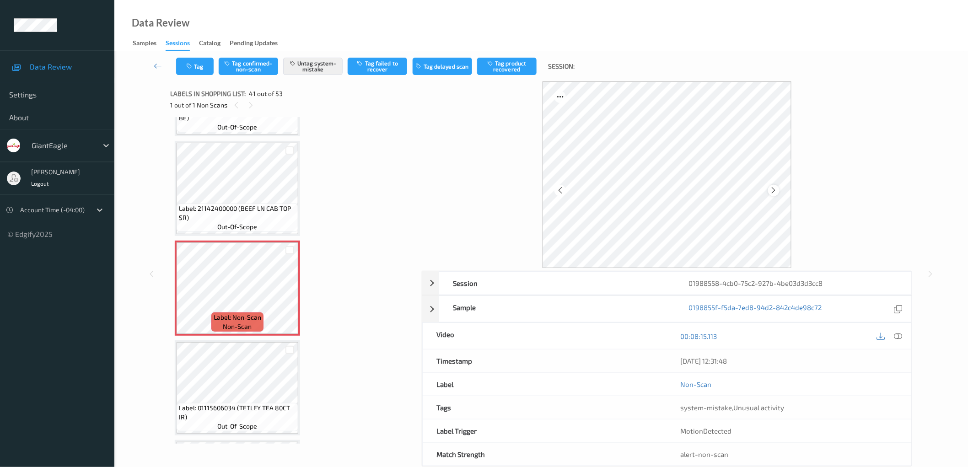
click at [776, 191] on icon at bounding box center [774, 190] width 8 height 8
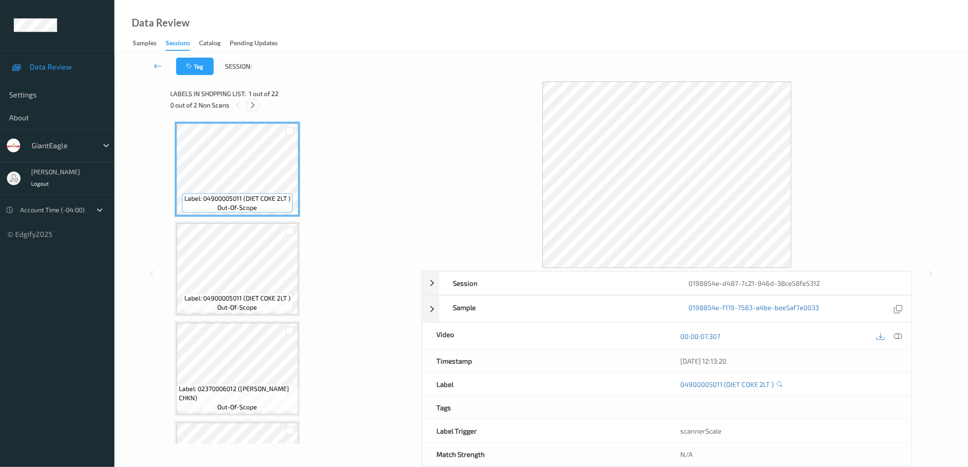
click at [253, 102] on icon at bounding box center [253, 105] width 8 height 8
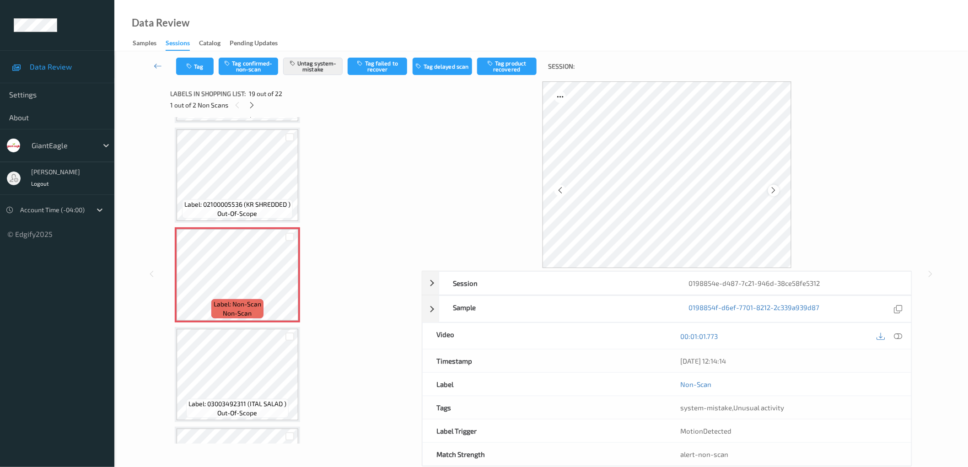
click at [773, 186] on icon at bounding box center [774, 190] width 8 height 8
click at [252, 101] on div at bounding box center [251, 104] width 11 height 11
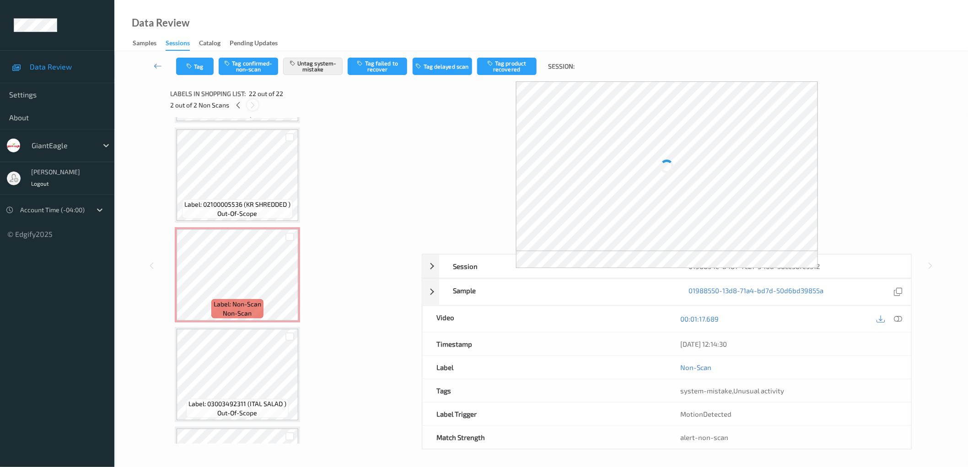
scroll to position [1858, 0]
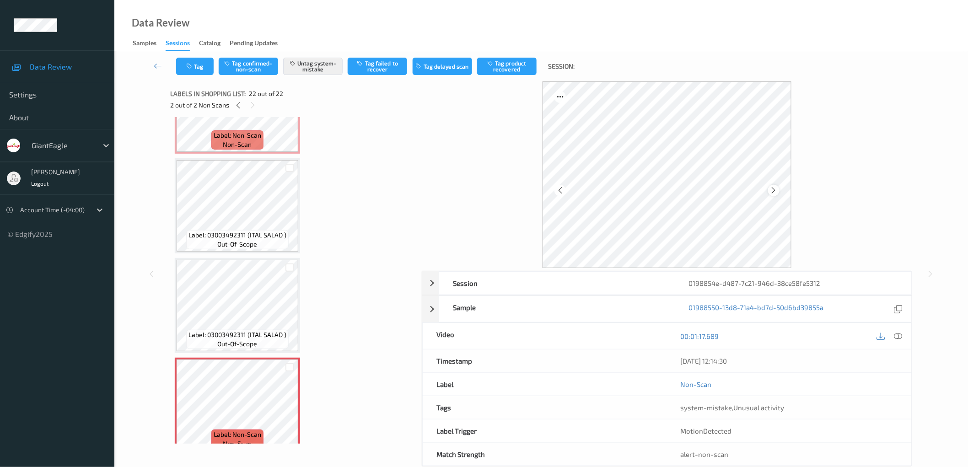
click at [775, 188] on icon at bounding box center [774, 190] width 8 height 8
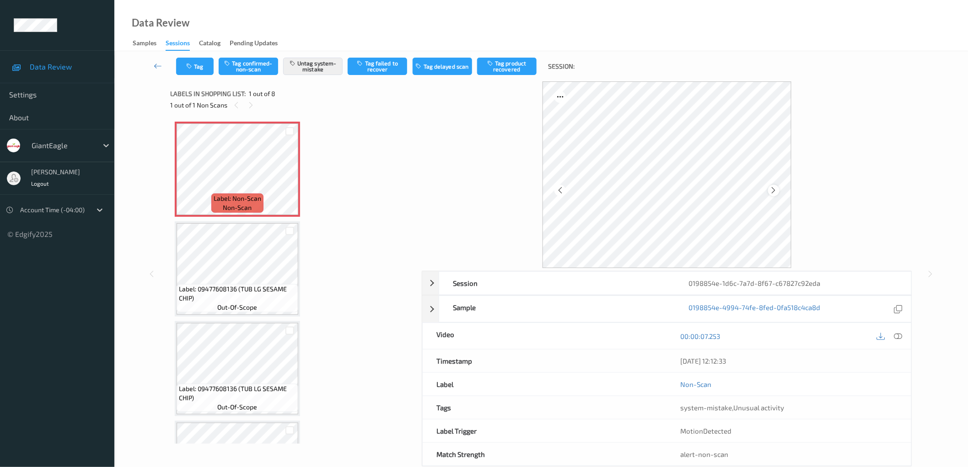
click at [773, 190] on icon at bounding box center [774, 190] width 8 height 8
click at [771, 188] on icon at bounding box center [774, 190] width 8 height 8
click at [253, 99] on div at bounding box center [250, 104] width 11 height 11
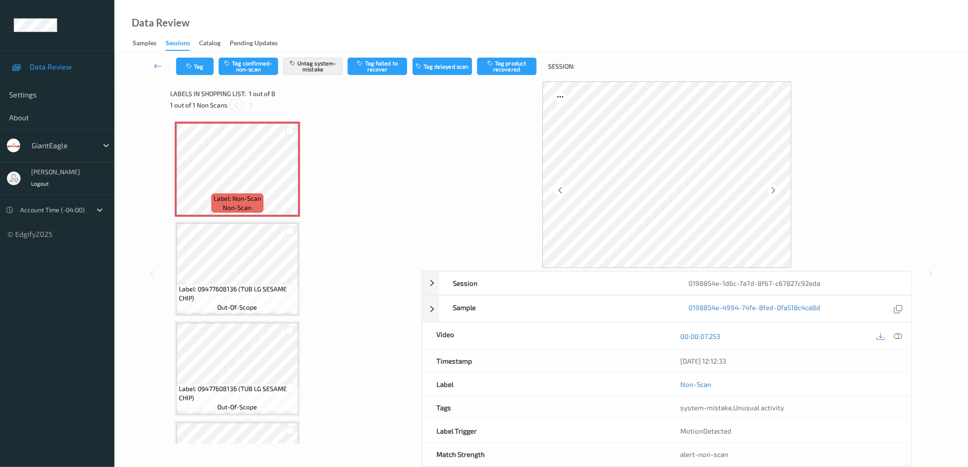
click at [236, 102] on icon at bounding box center [236, 105] width 8 height 8
click at [248, 107] on icon at bounding box center [251, 105] width 8 height 8
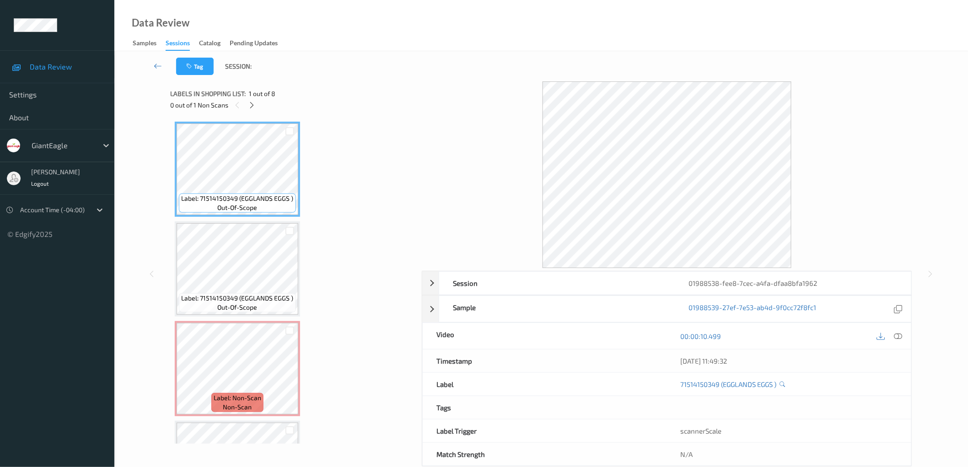
click at [250, 101] on div at bounding box center [251, 104] width 11 height 11
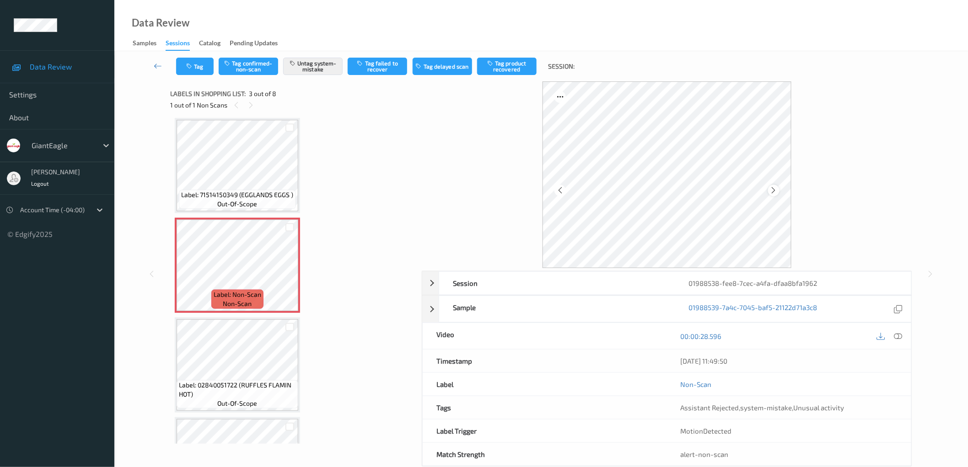
click at [772, 189] on icon at bounding box center [774, 190] width 8 height 8
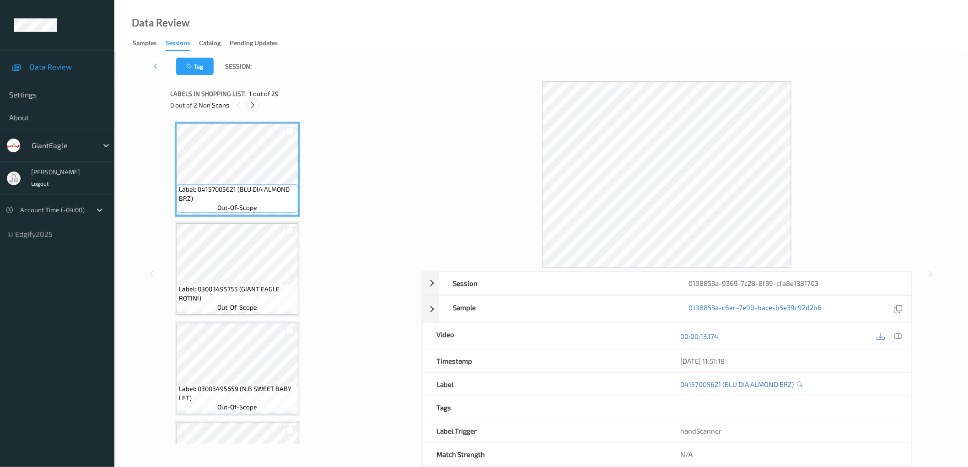
click at [254, 104] on icon at bounding box center [253, 105] width 8 height 8
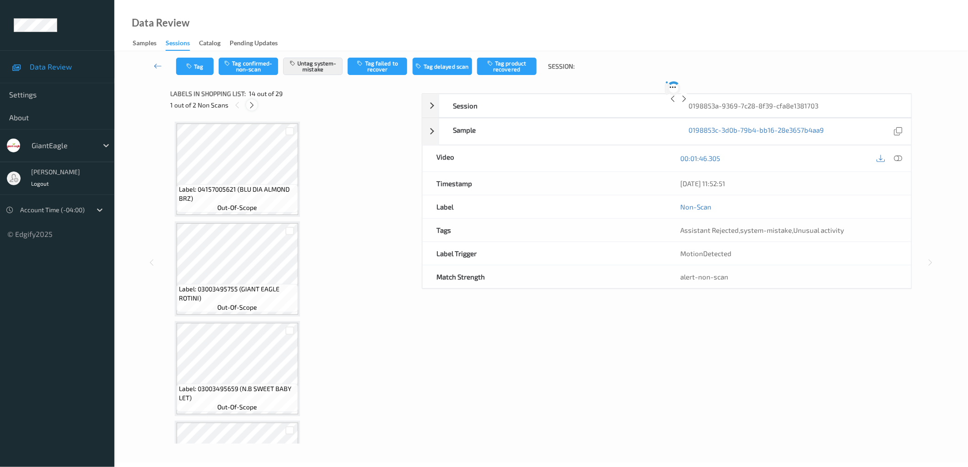
scroll to position [1194, 0]
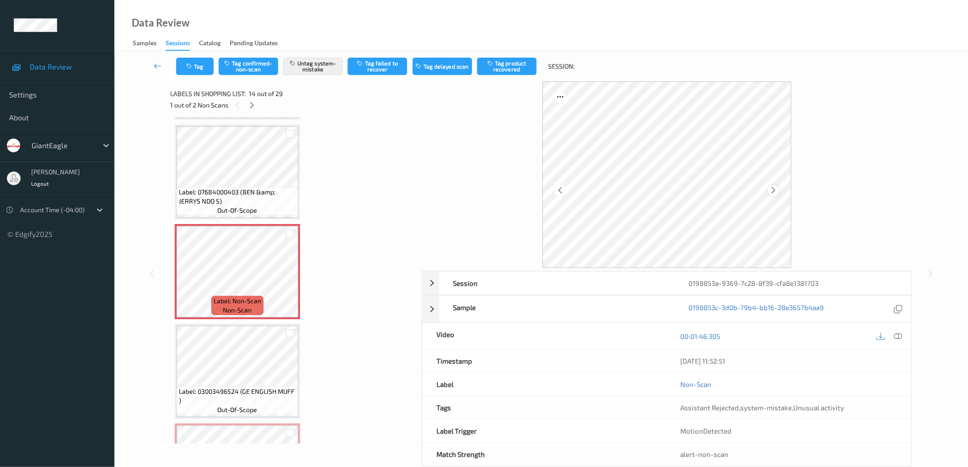
click at [774, 189] on icon at bounding box center [774, 190] width 8 height 8
click at [248, 103] on icon at bounding box center [252, 105] width 8 height 8
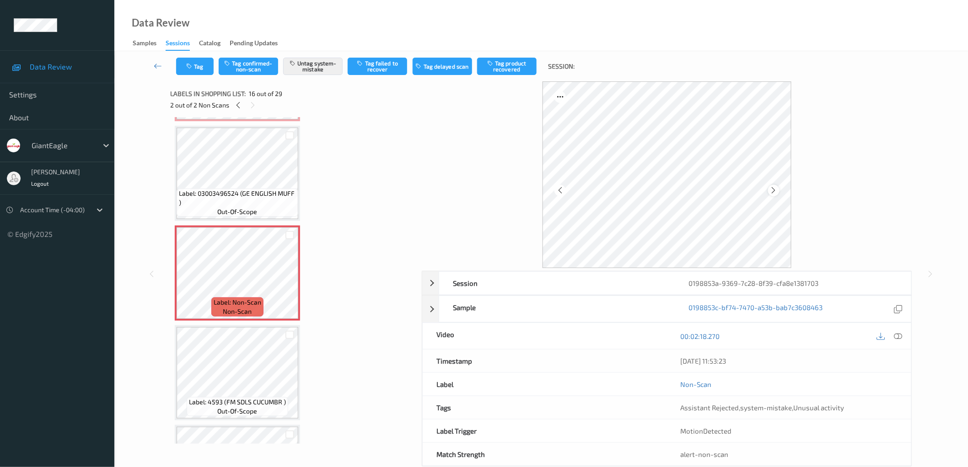
click at [774, 190] on icon at bounding box center [774, 190] width 8 height 8
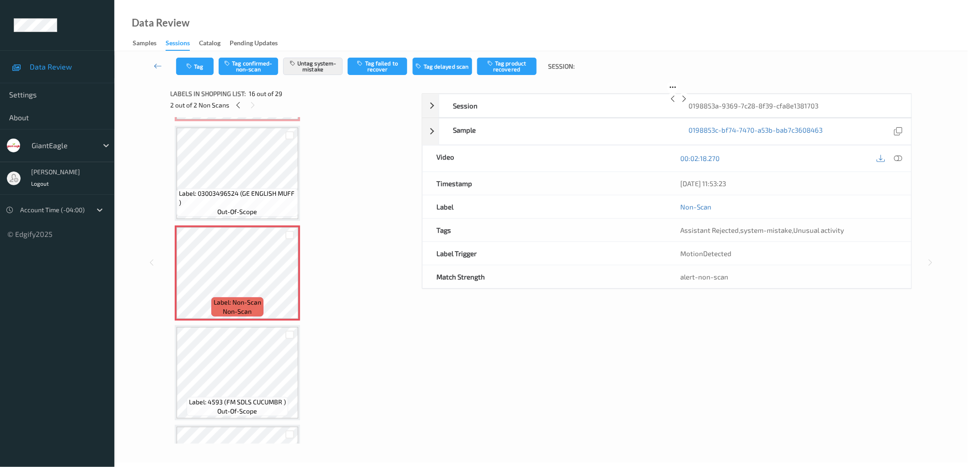
click at [688, 103] on icon at bounding box center [684, 99] width 8 height 8
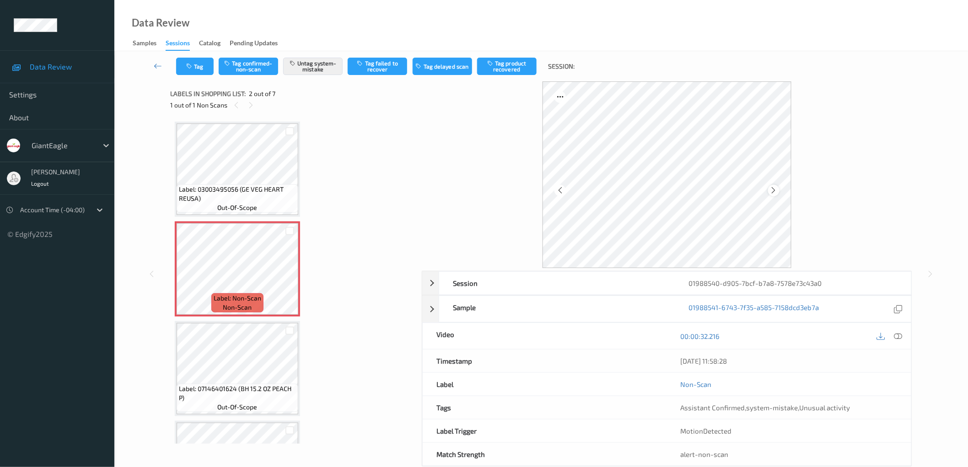
click at [770, 193] on icon at bounding box center [774, 190] width 8 height 8
click at [771, 193] on icon at bounding box center [774, 190] width 8 height 8
click at [213, 65] on button "Tag" at bounding box center [195, 66] width 38 height 17
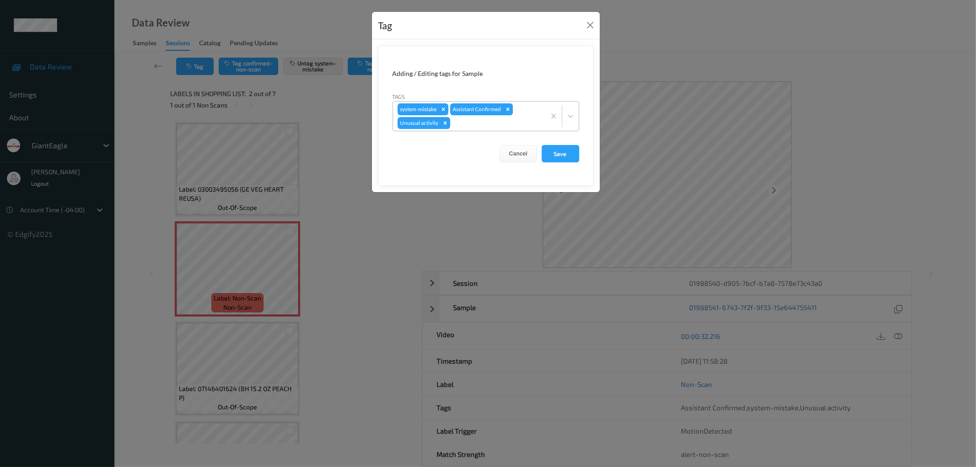
click at [475, 126] on div at bounding box center [496, 123] width 89 height 11
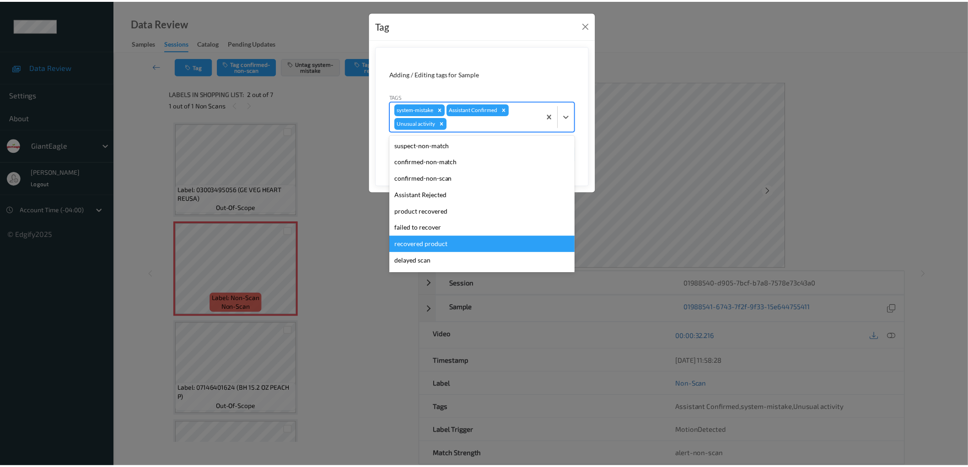
scroll to position [64, 0]
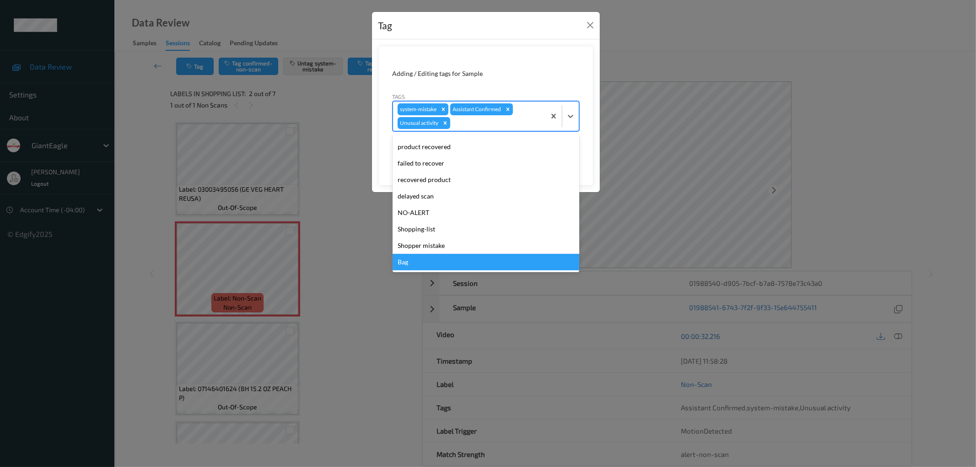
click at [430, 259] on div "Bag" at bounding box center [485, 262] width 187 height 16
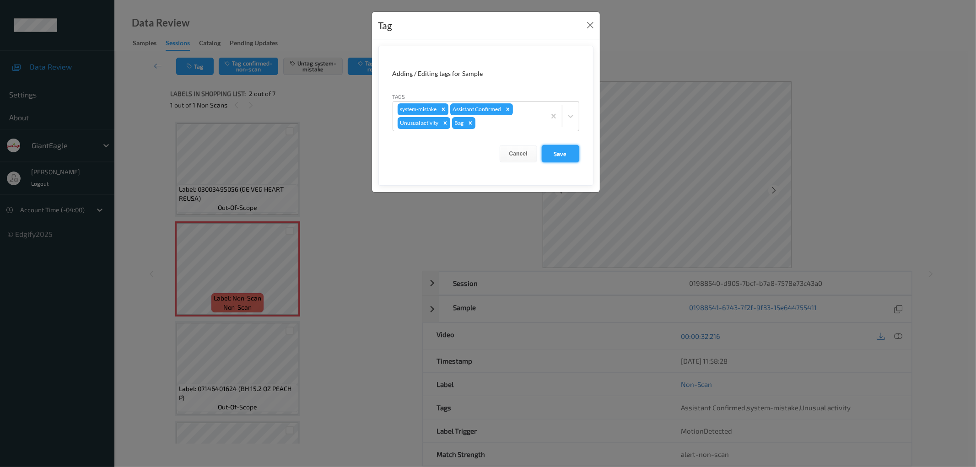
click at [554, 151] on button "Save" at bounding box center [561, 153] width 38 height 17
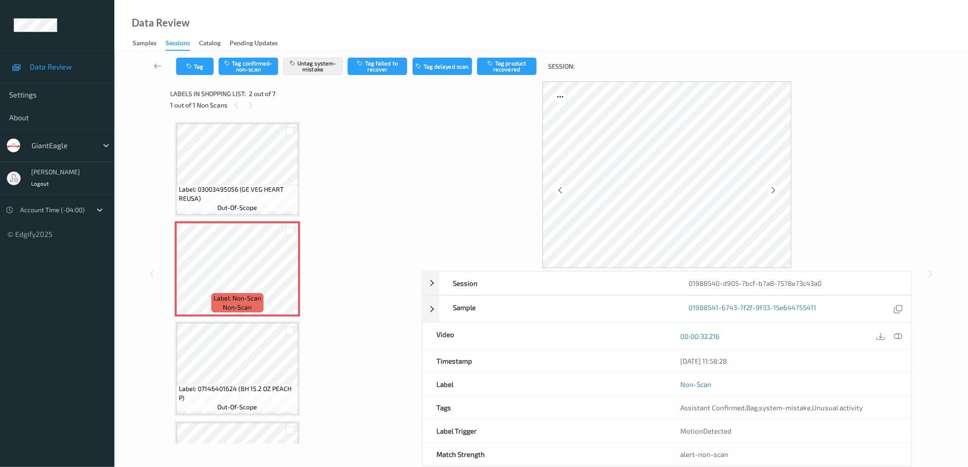
click at [358, 238] on div "Label: 03003495056 (GE VEG HEART REUSA) out-of-scope Label: Non-Scan non-scan L…" at bounding box center [293, 468] width 236 height 693
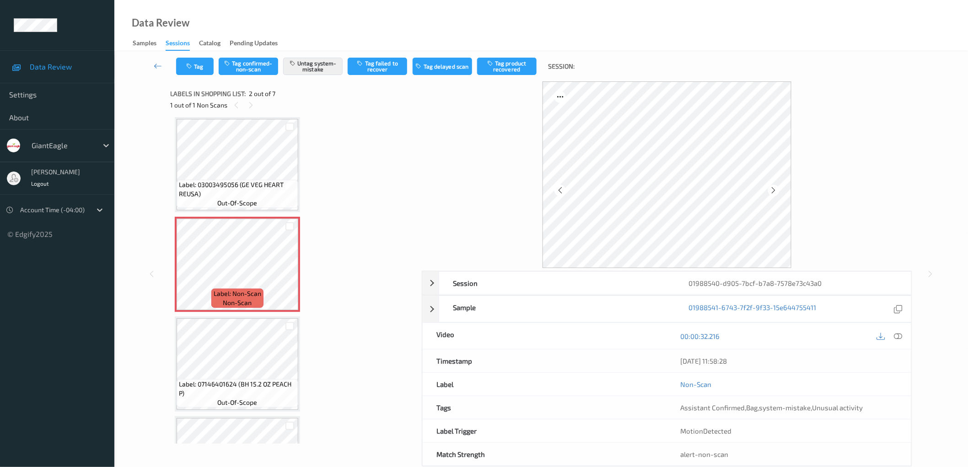
scroll to position [0, 0]
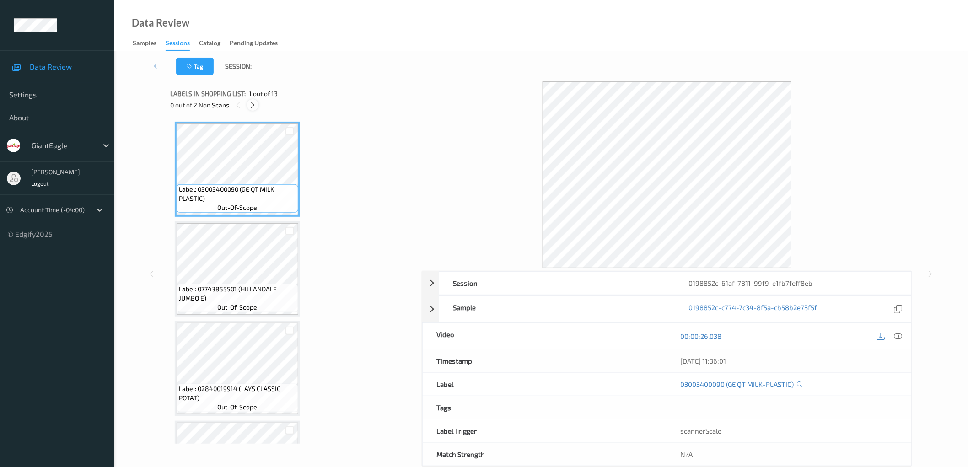
click at [250, 105] on icon at bounding box center [253, 105] width 8 height 8
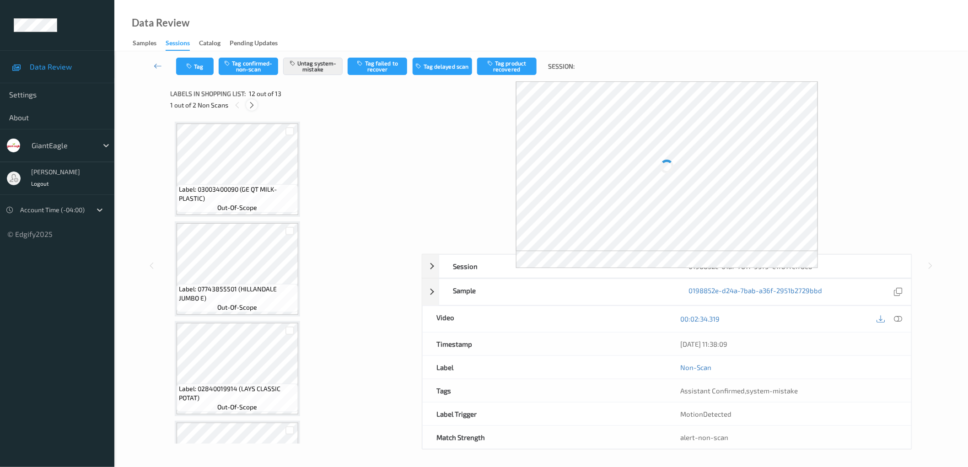
scroll to position [966, 0]
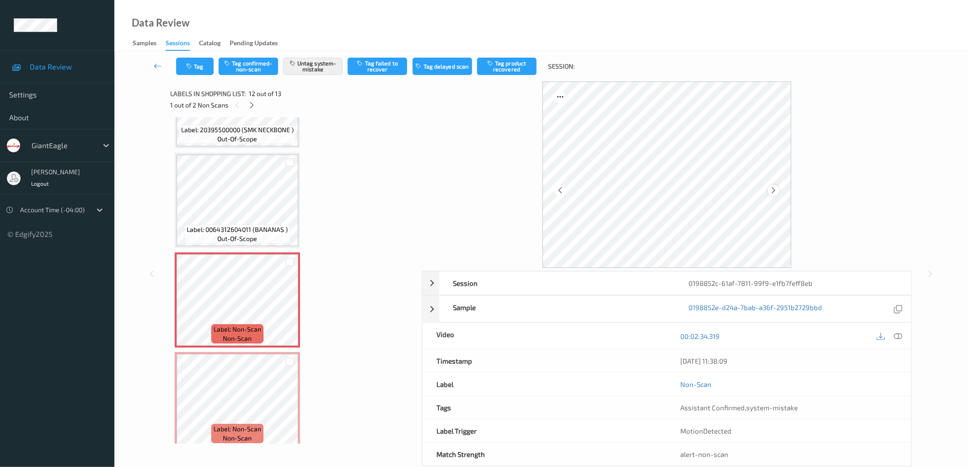
click at [774, 190] on icon at bounding box center [774, 190] width 8 height 8
click at [772, 188] on icon at bounding box center [774, 190] width 8 height 8
click at [248, 101] on div at bounding box center [251, 104] width 11 height 11
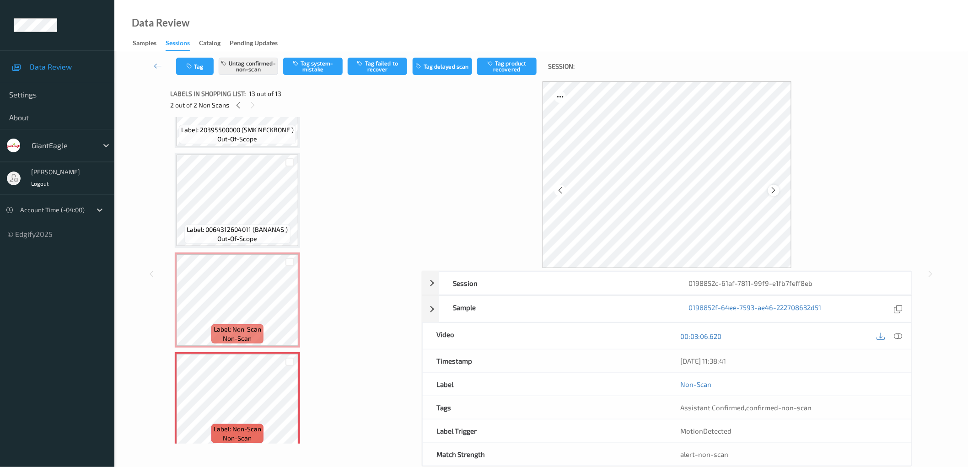
click at [775, 189] on icon at bounding box center [774, 190] width 8 height 8
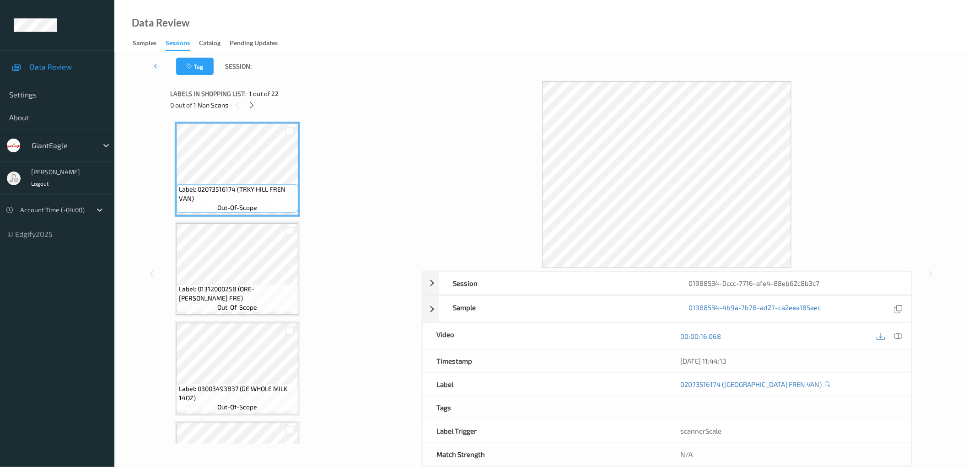
drag, startPoint x: 350, startPoint y: 199, endPoint x: 243, endPoint y: 113, distance: 137.3
click at [248, 103] on icon at bounding box center [252, 105] width 8 height 8
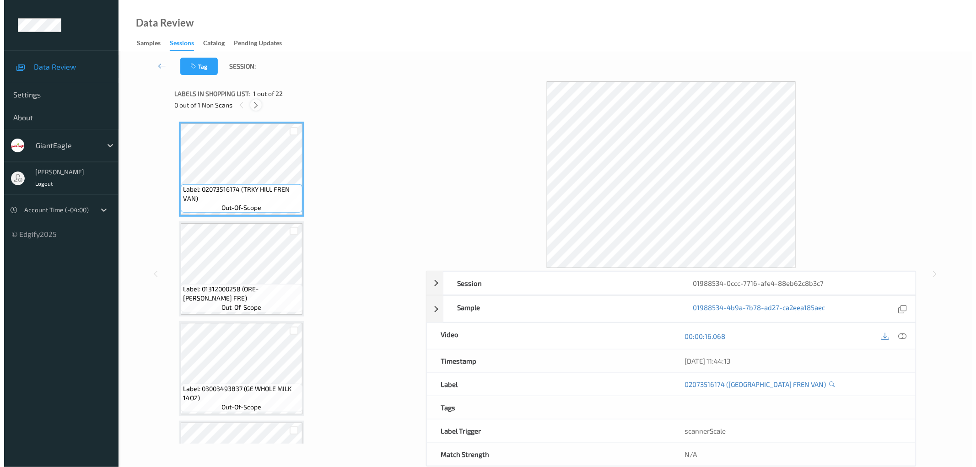
scroll to position [896, 0]
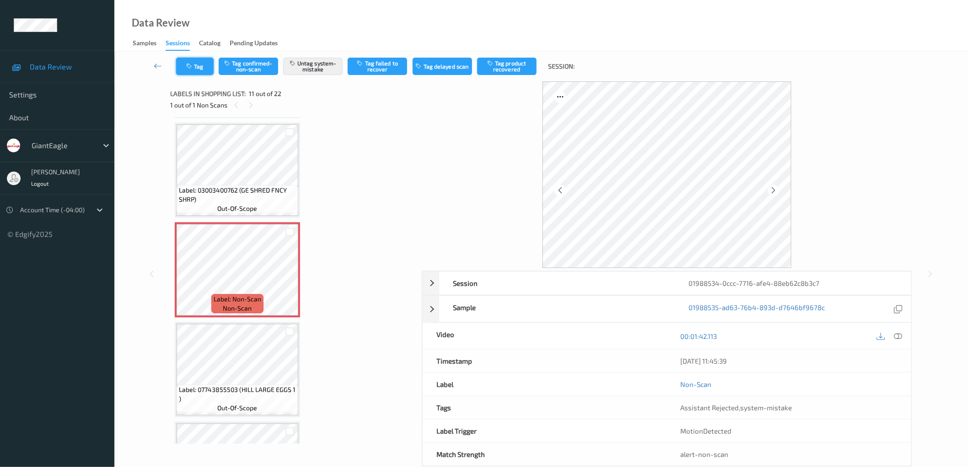
click at [188, 65] on icon "button" at bounding box center [190, 66] width 8 height 6
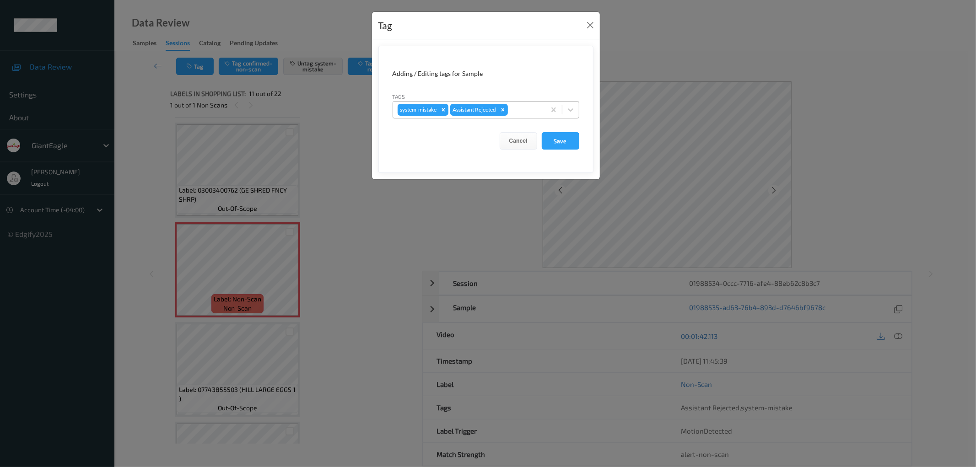
click at [515, 109] on div at bounding box center [524, 109] width 31 height 11
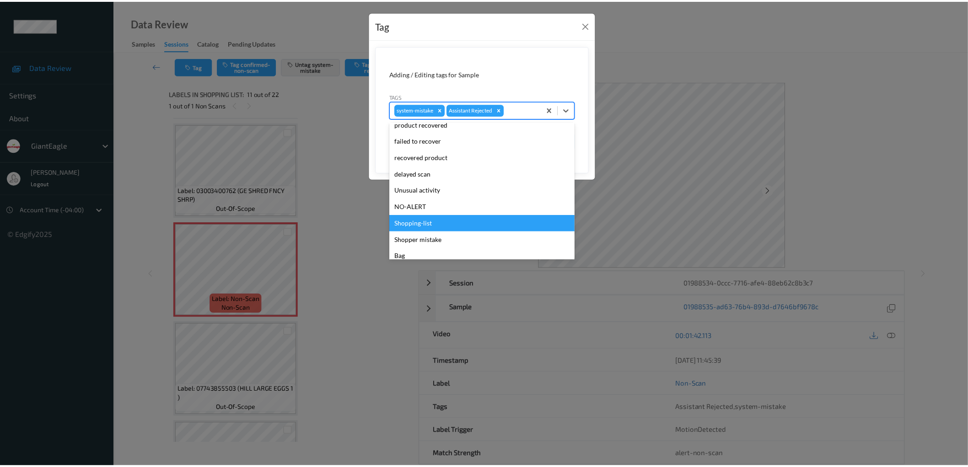
scroll to position [80, 0]
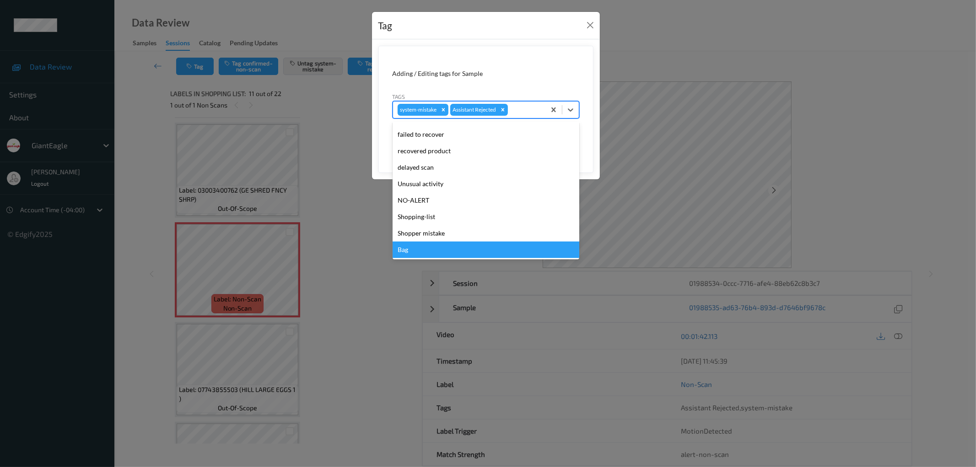
click at [408, 245] on div "Bag" at bounding box center [485, 249] width 187 height 16
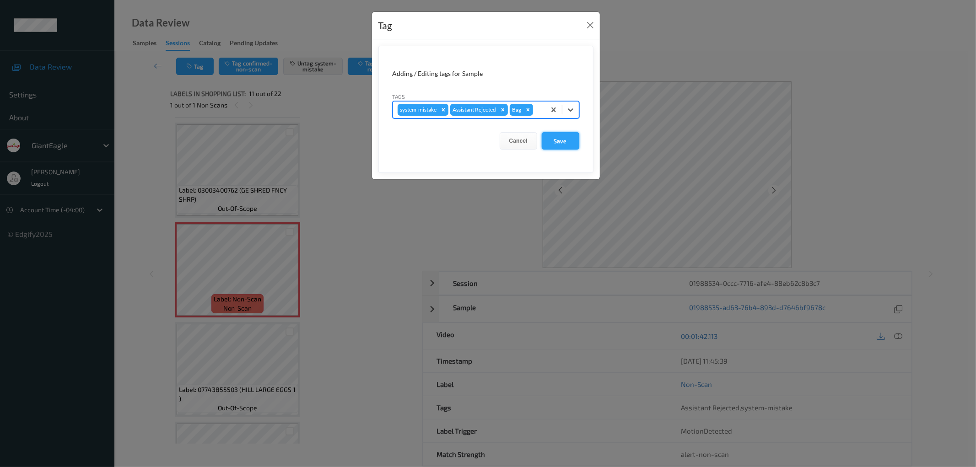
click at [563, 138] on button "Save" at bounding box center [561, 140] width 38 height 17
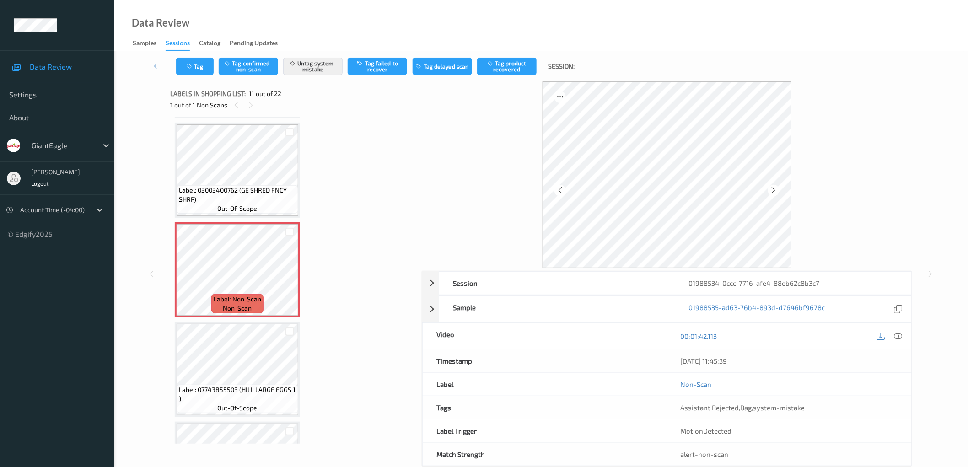
click at [350, 216] on div "Label: 02073516174 (TRKY HILL FREN VAN) out-of-scope Label: 01312000258 (ORE-[P…" at bounding box center [293, 319] width 236 height 2189
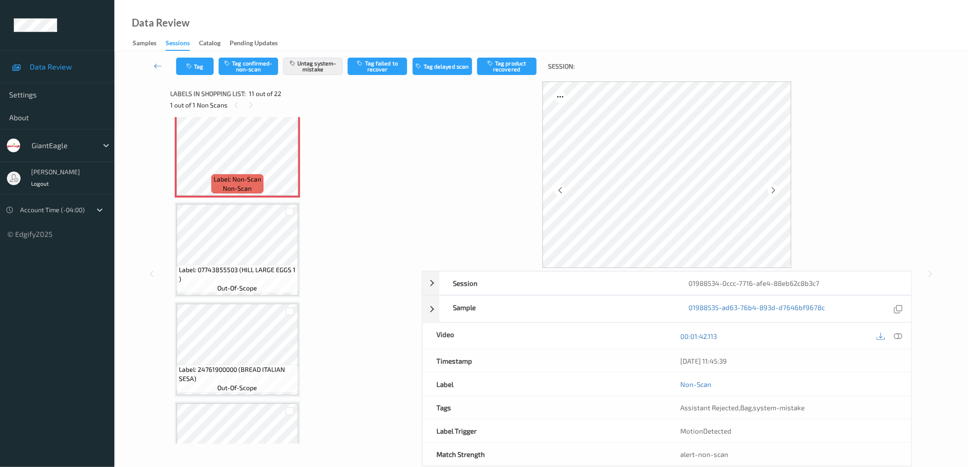
scroll to position [964, 0]
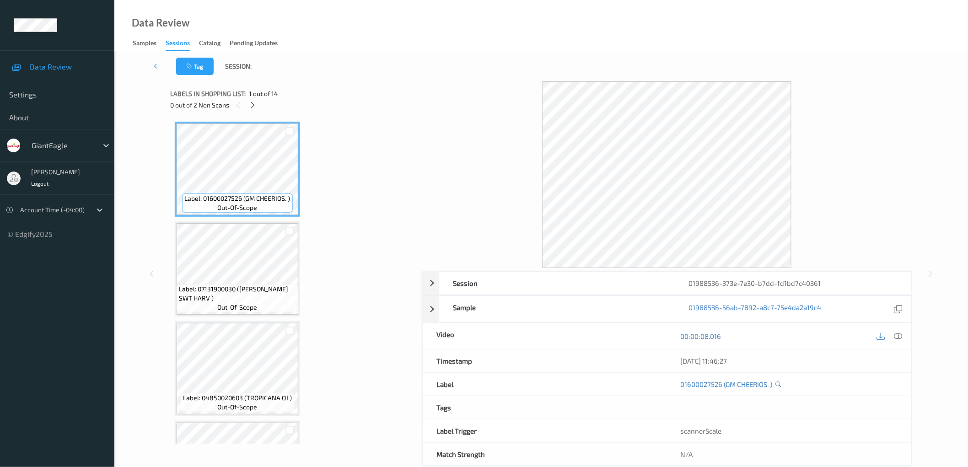
click at [253, 101] on div at bounding box center [252, 104] width 11 height 11
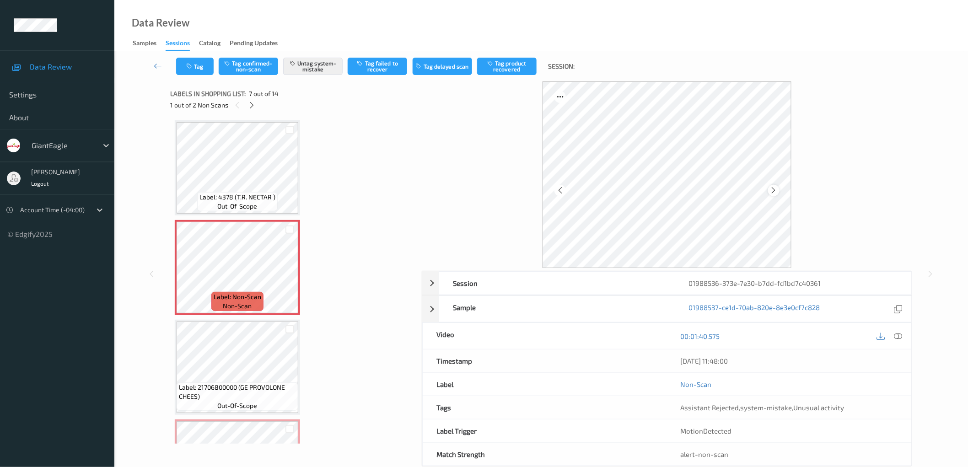
click at [771, 190] on icon at bounding box center [774, 190] width 8 height 8
click at [250, 103] on icon at bounding box center [252, 105] width 8 height 8
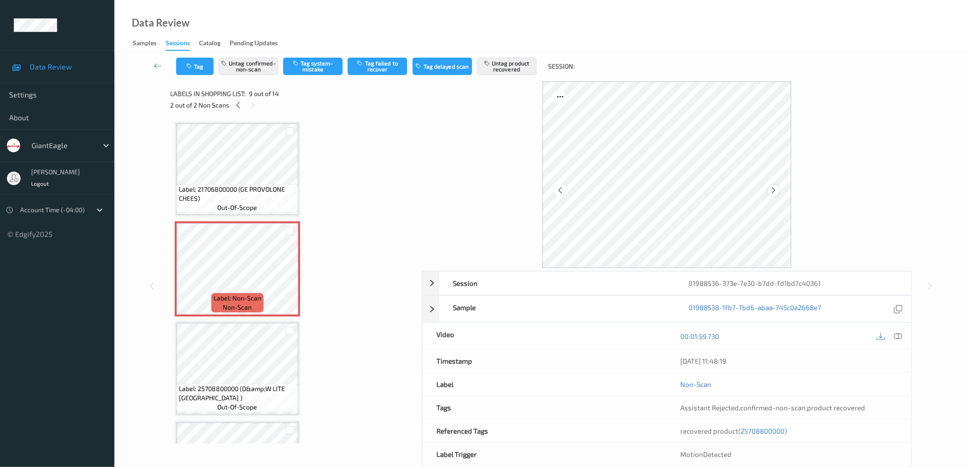
click at [770, 189] on icon at bounding box center [774, 190] width 8 height 8
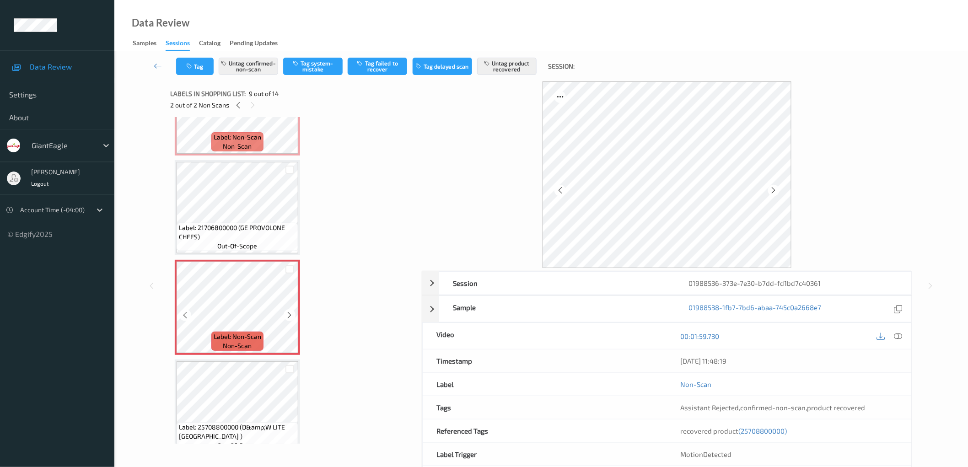
scroll to position [630, 0]
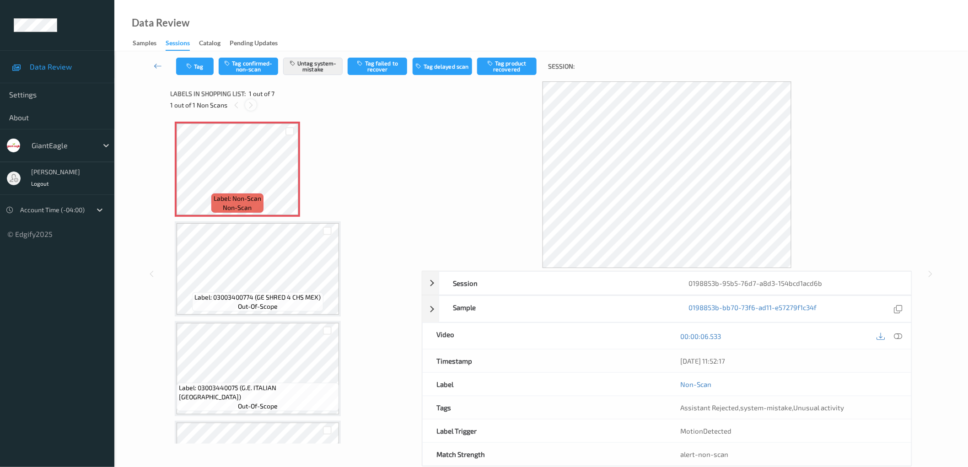
click at [249, 103] on icon at bounding box center [251, 105] width 8 height 8
click at [373, 172] on div "Label: Non-Scan non-scan Label: 03003400774 (GE SHRED 4 CHS MEX) out-of-scope L…" at bounding box center [293, 468] width 236 height 693
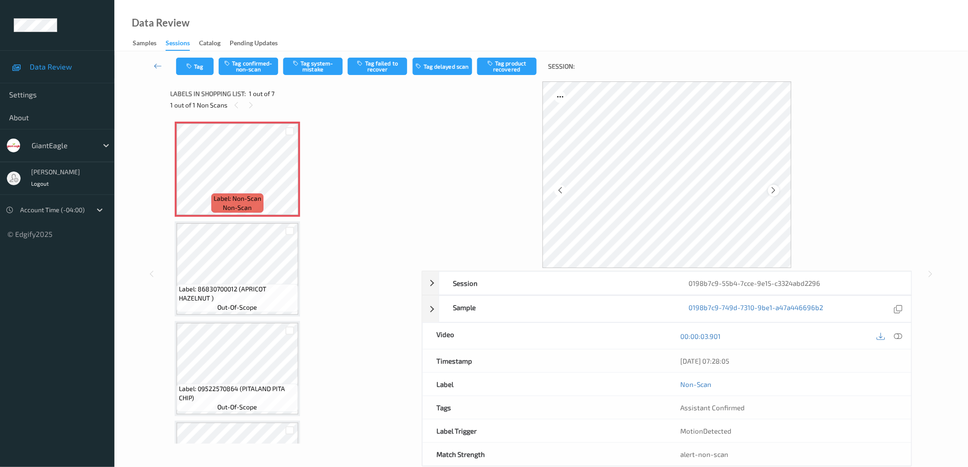
click at [775, 191] on icon at bounding box center [774, 190] width 8 height 8
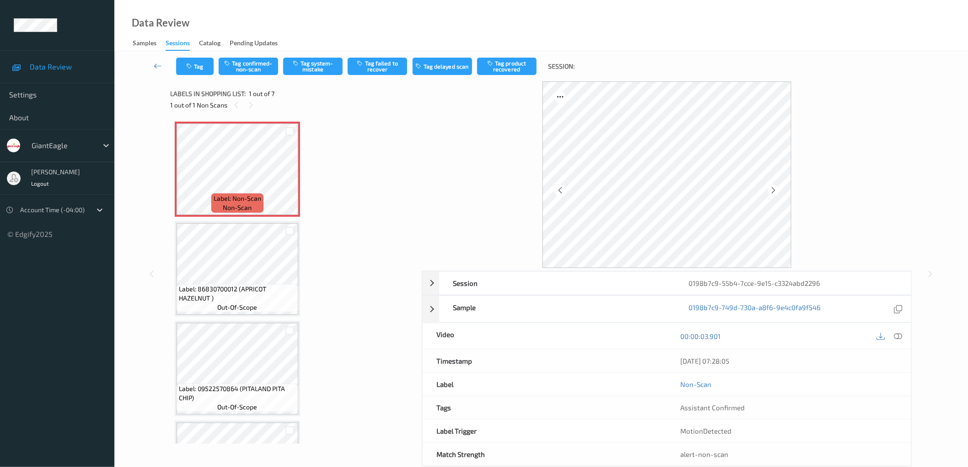
click at [775, 191] on icon at bounding box center [774, 190] width 8 height 8
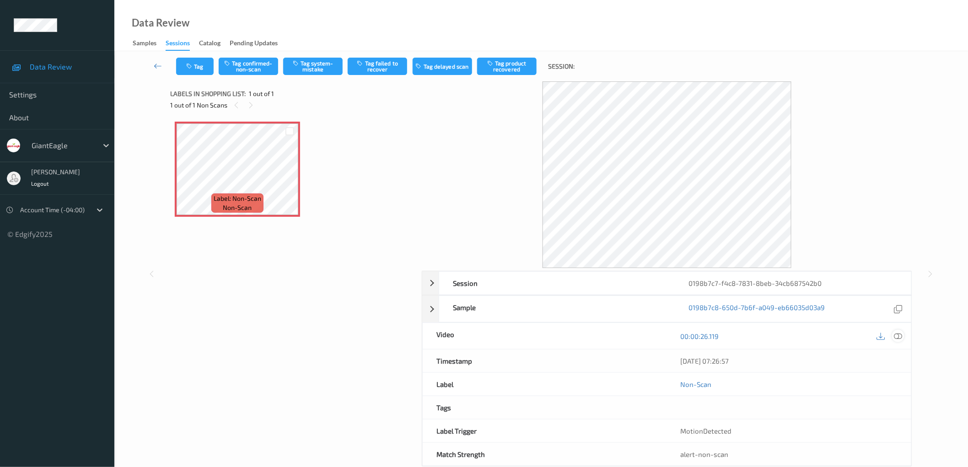
click at [898, 335] on icon at bounding box center [898, 336] width 8 height 8
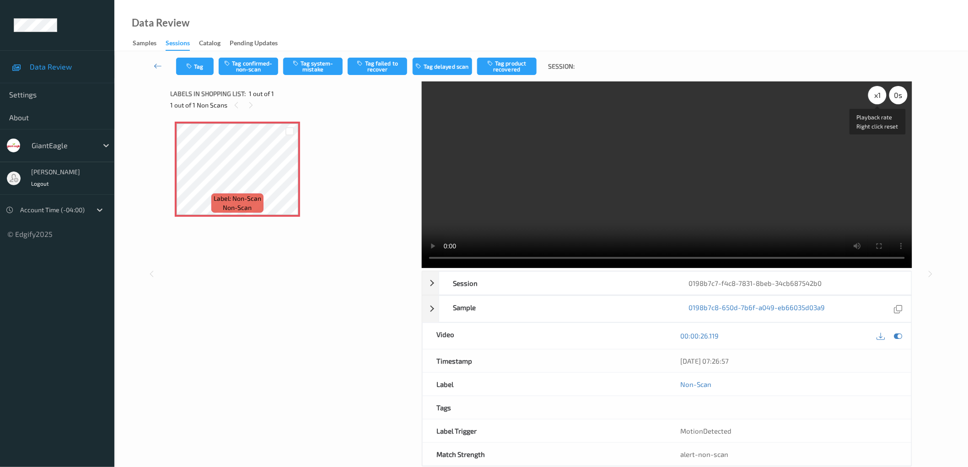
click at [884, 96] on div "x 1" at bounding box center [877, 95] width 18 height 18
click at [369, 181] on div "Label: Non-Scan non-scan" at bounding box center [293, 169] width 236 height 95
click at [874, 97] on div "x 2" at bounding box center [877, 95] width 18 height 18
click at [387, 247] on div "Label: Non-Scan non-scan" at bounding box center [292, 234] width 245 height 234
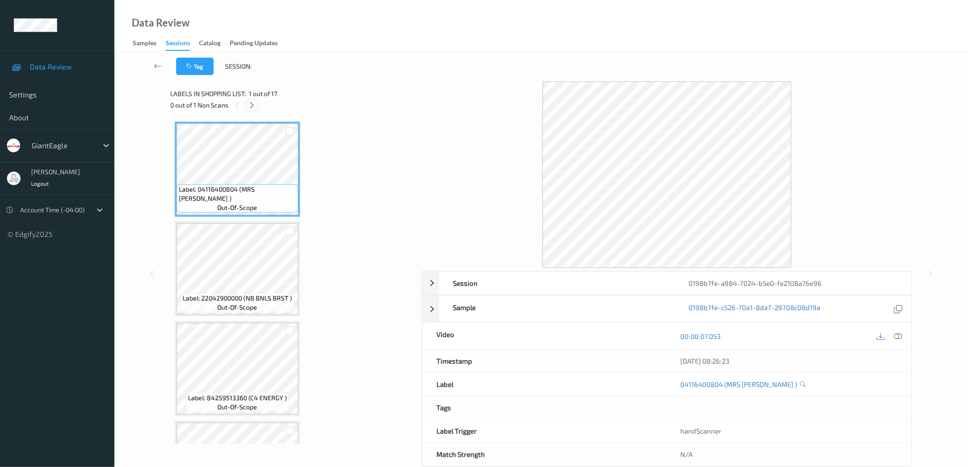
click at [250, 107] on icon at bounding box center [252, 105] width 8 height 8
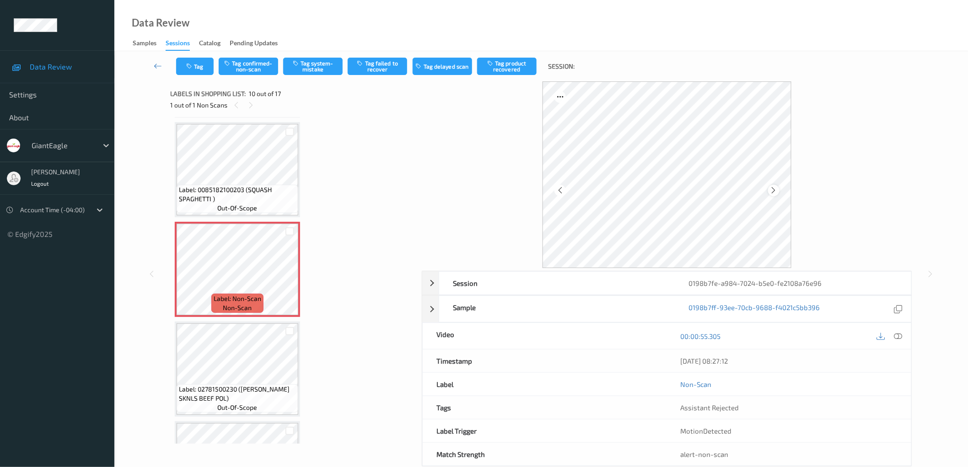
click at [770, 191] on icon at bounding box center [774, 190] width 8 height 8
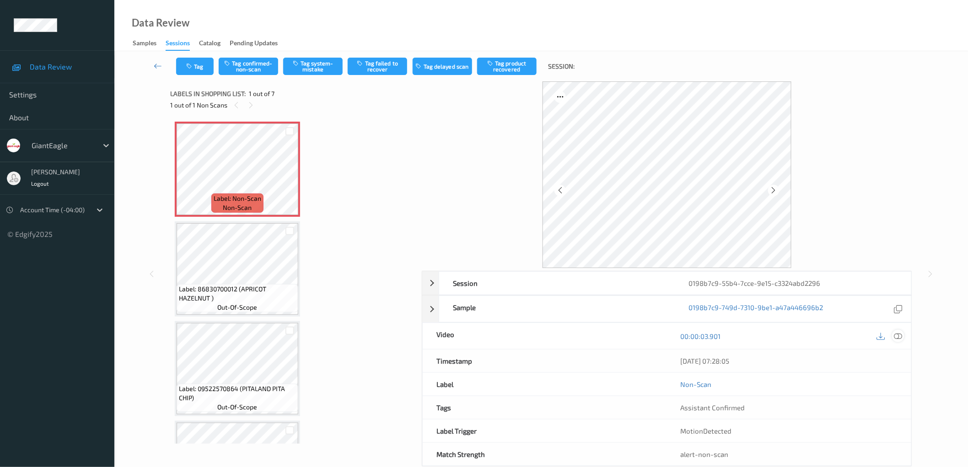
click at [901, 338] on icon at bounding box center [898, 336] width 8 height 8
